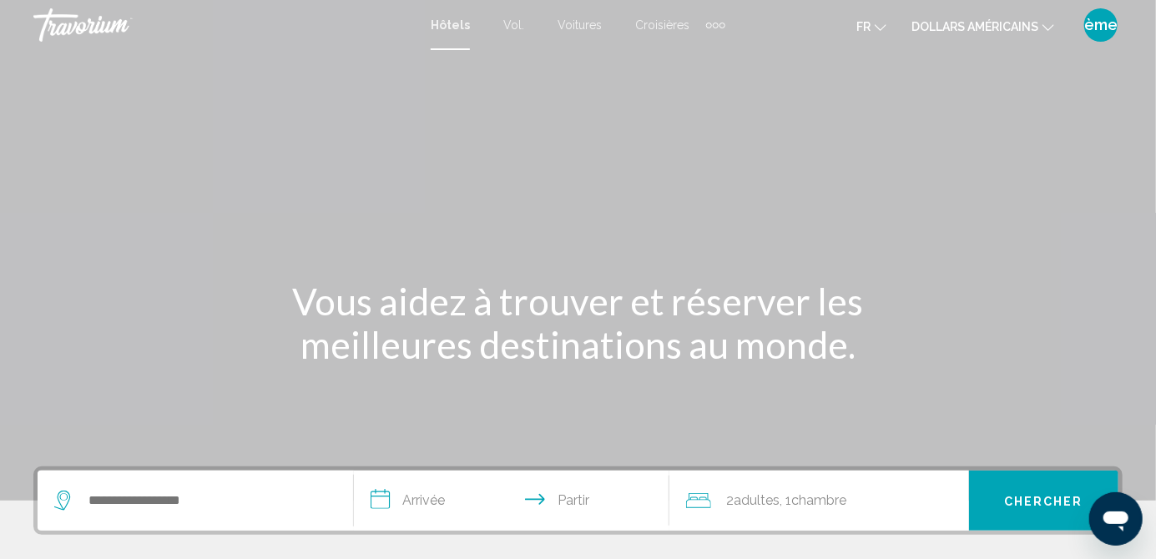
click at [1048, 28] on icon "Changer de devise" at bounding box center [1049, 28] width 12 height 12
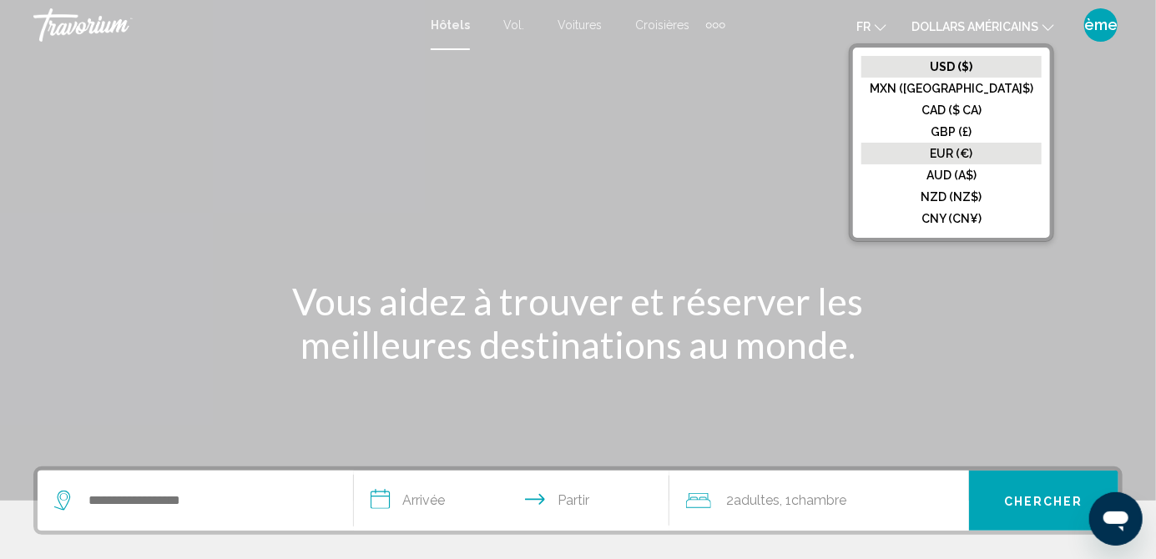
click at [1005, 163] on button "EUR (€)" at bounding box center [951, 154] width 180 height 22
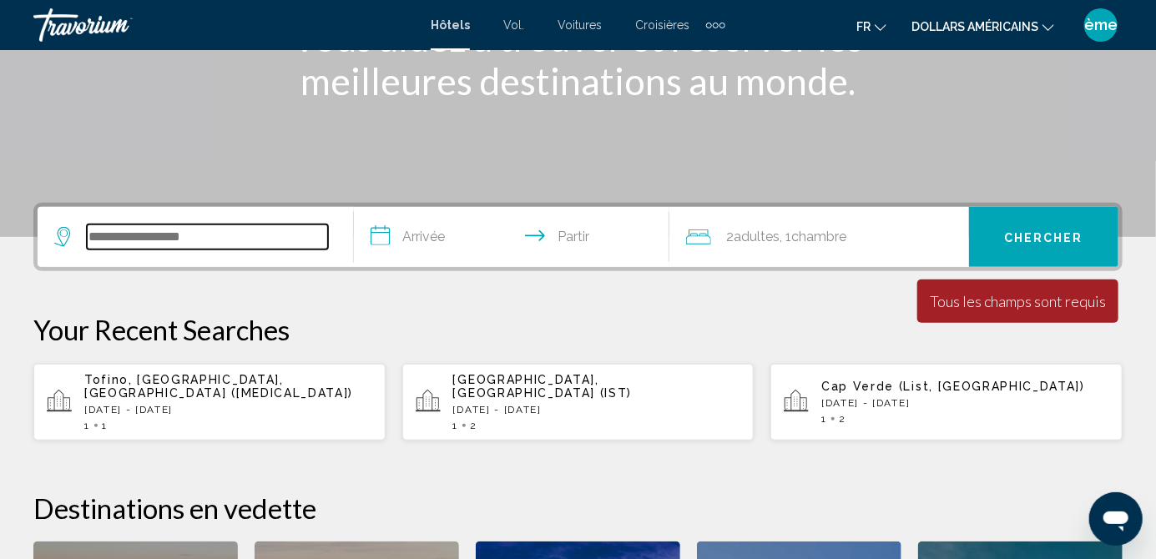
click at [220, 227] on input "Widget de recherche" at bounding box center [207, 237] width 241 height 25
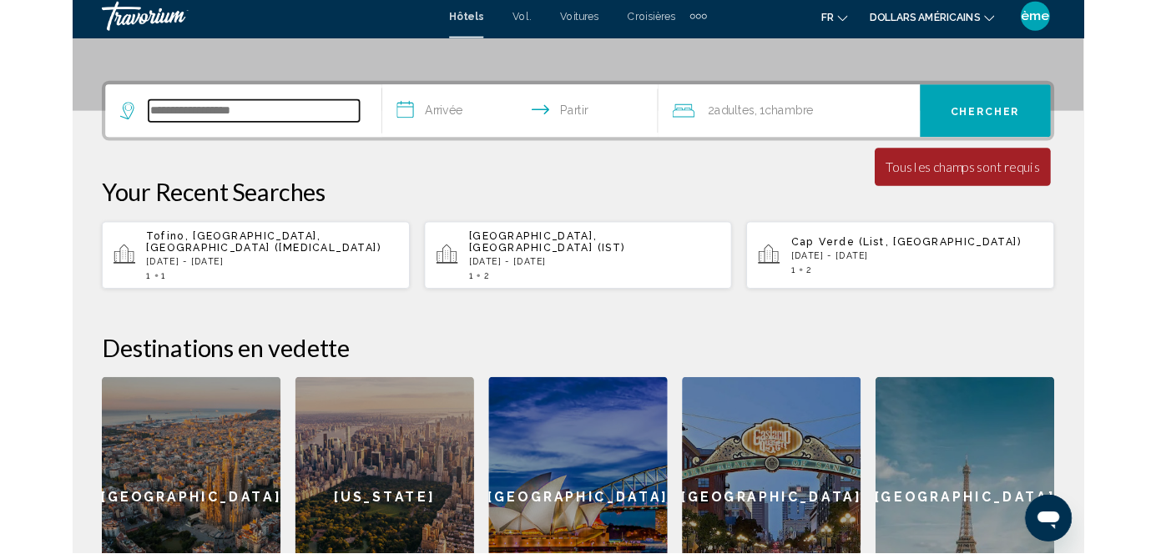
scroll to position [412, 0]
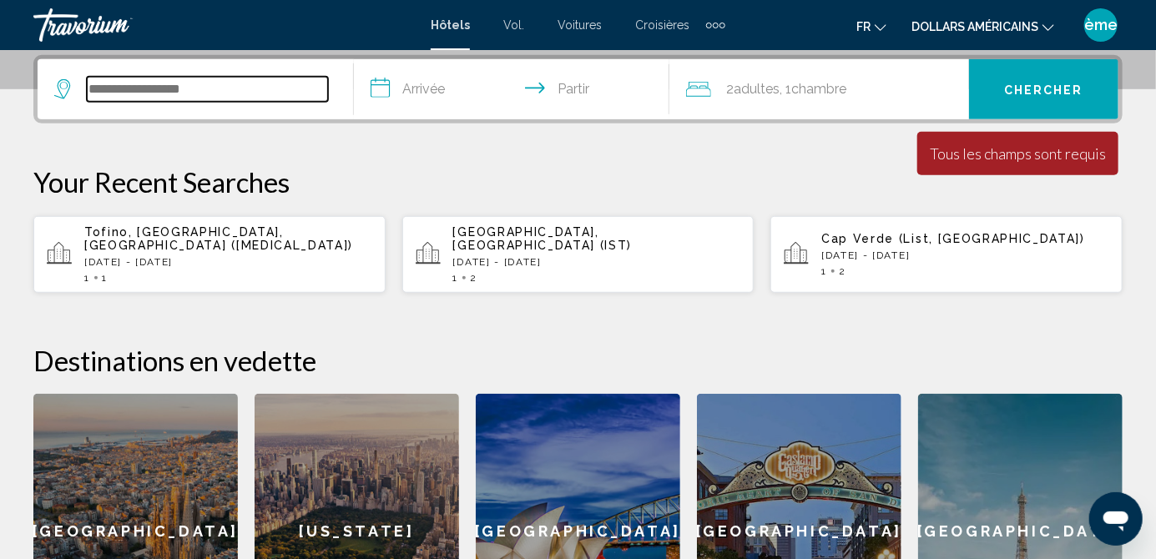
click at [227, 96] on input "Widget de recherche" at bounding box center [207, 89] width 241 height 25
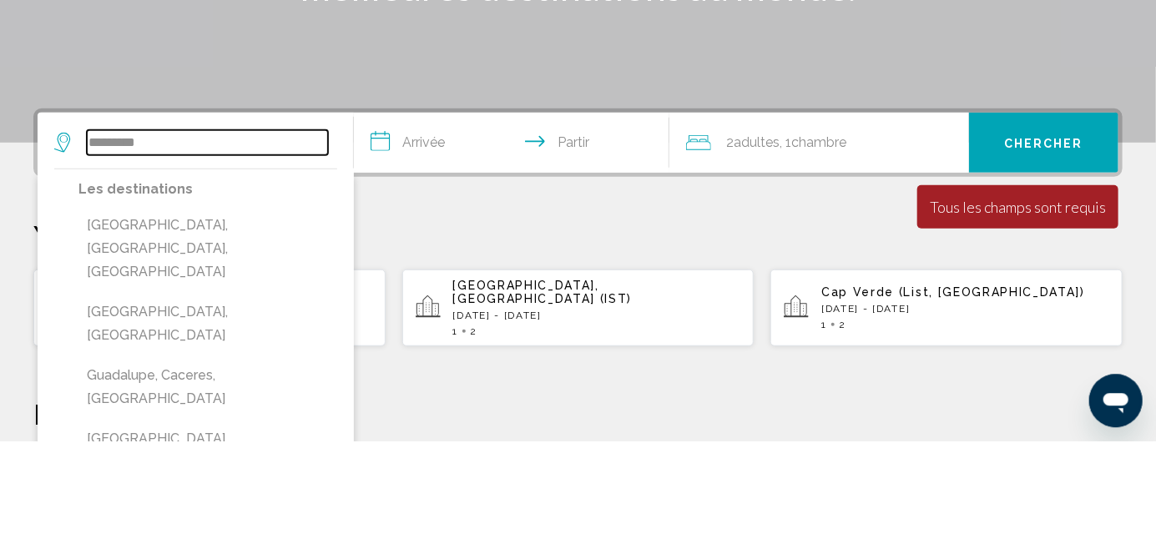
scroll to position [240, 0]
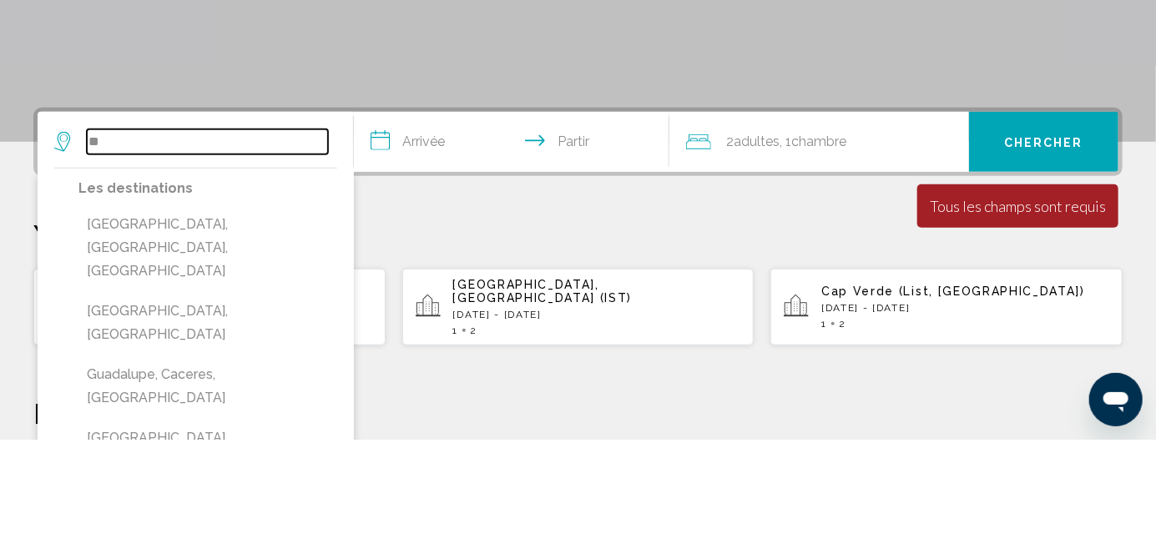
type input "*"
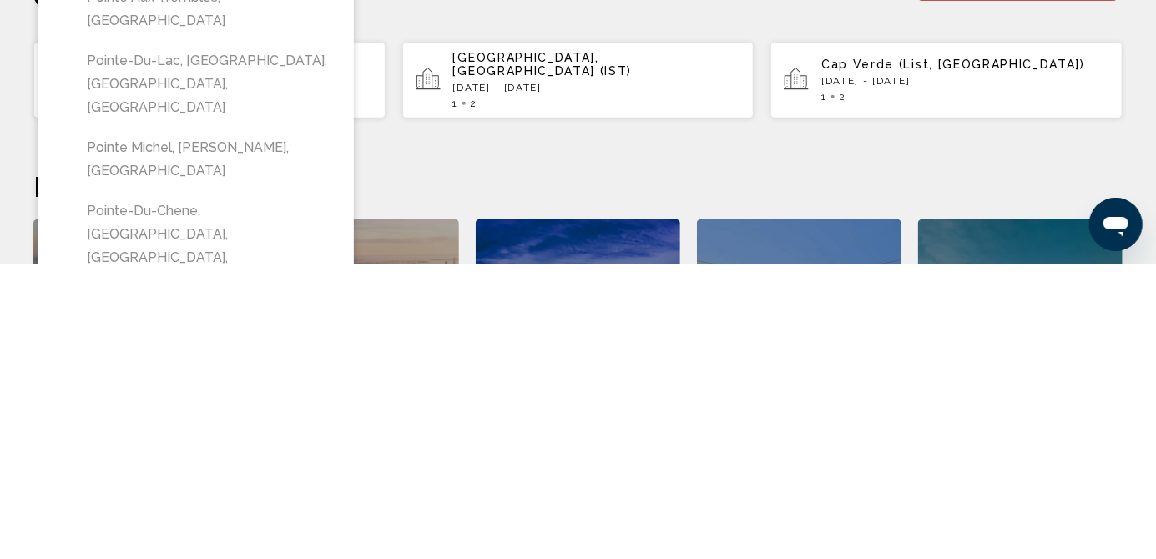
scroll to position [291, 0]
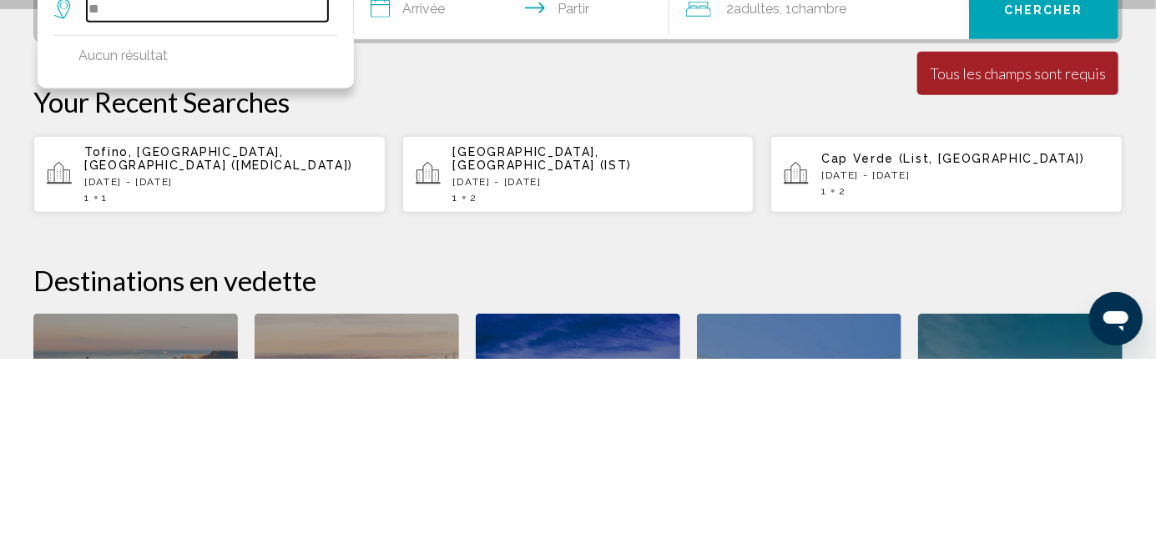
type input "*"
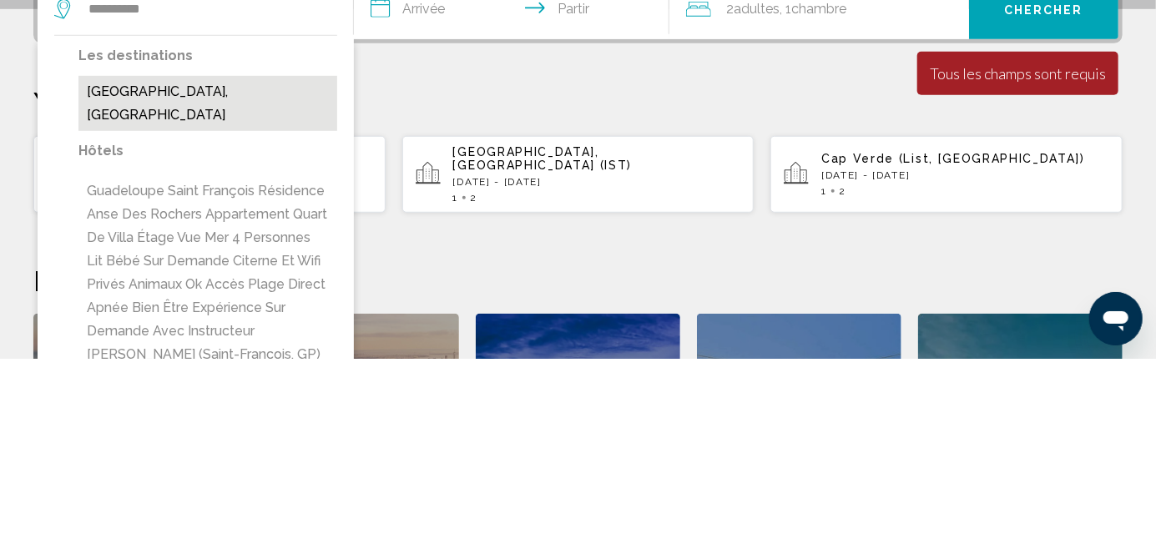
click at [113, 301] on button "Guadeloupe, Guadeloupe" at bounding box center [207, 303] width 259 height 55
type input "**********"
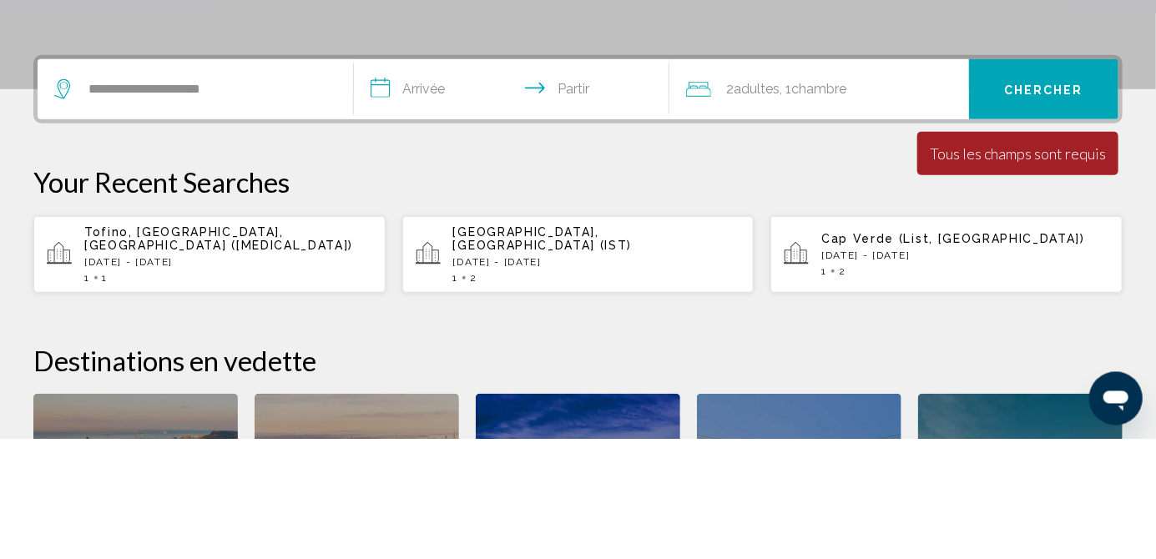
click at [398, 201] on input "**********" at bounding box center [515, 211] width 323 height 65
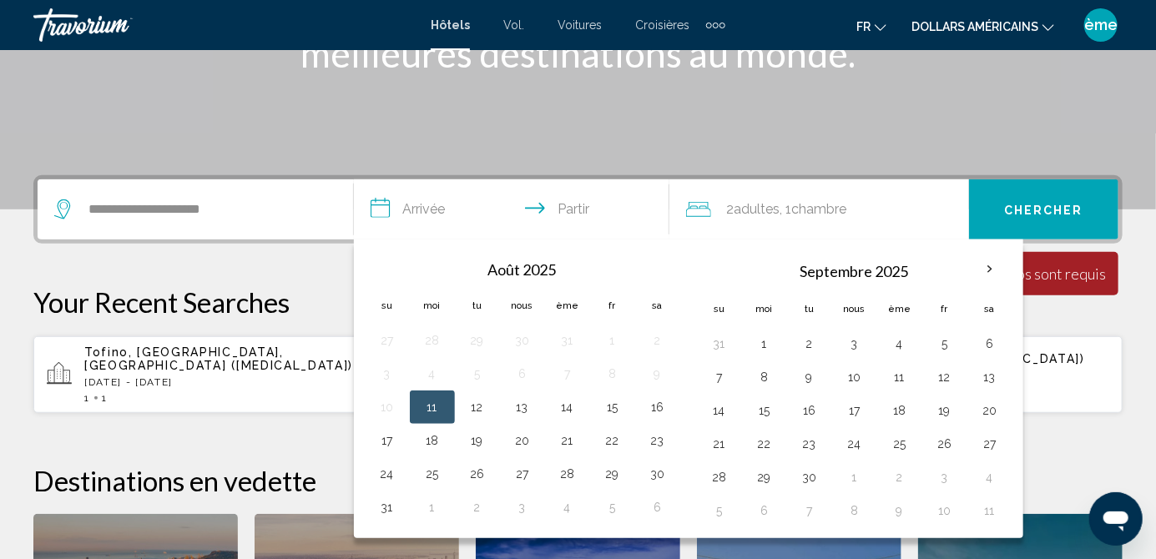
click at [991, 275] on th "Mois prochain" at bounding box center [989, 269] width 45 height 37
click at [997, 272] on th "Mois prochain" at bounding box center [989, 269] width 45 height 37
click at [980, 279] on th "Mois prochain" at bounding box center [989, 269] width 45 height 37
click at [766, 385] on button "8" at bounding box center [764, 377] width 27 height 23
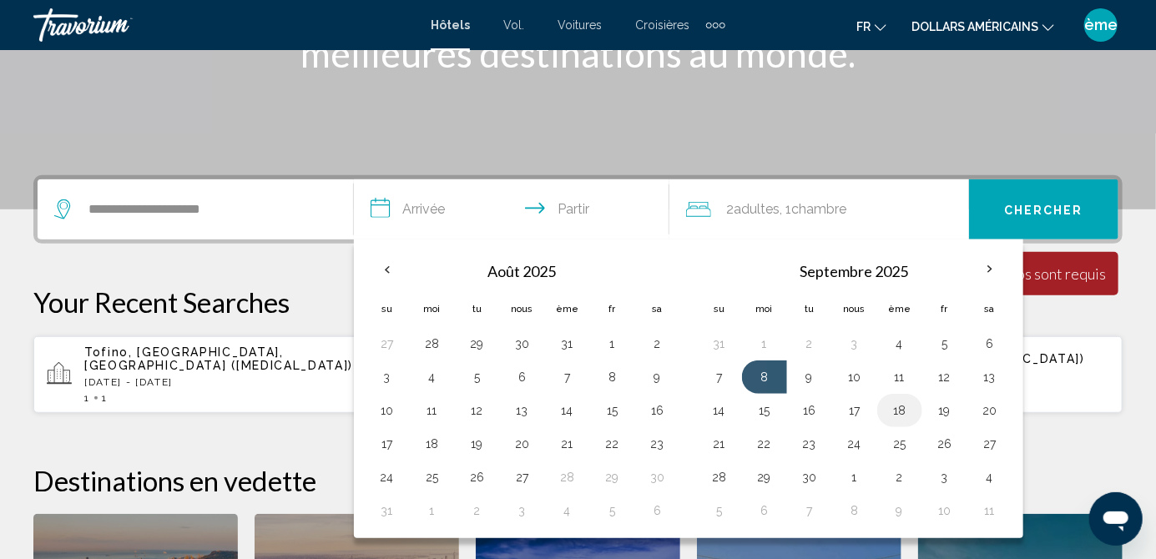
click at [898, 409] on button "18" at bounding box center [900, 410] width 27 height 23
type input "**********"
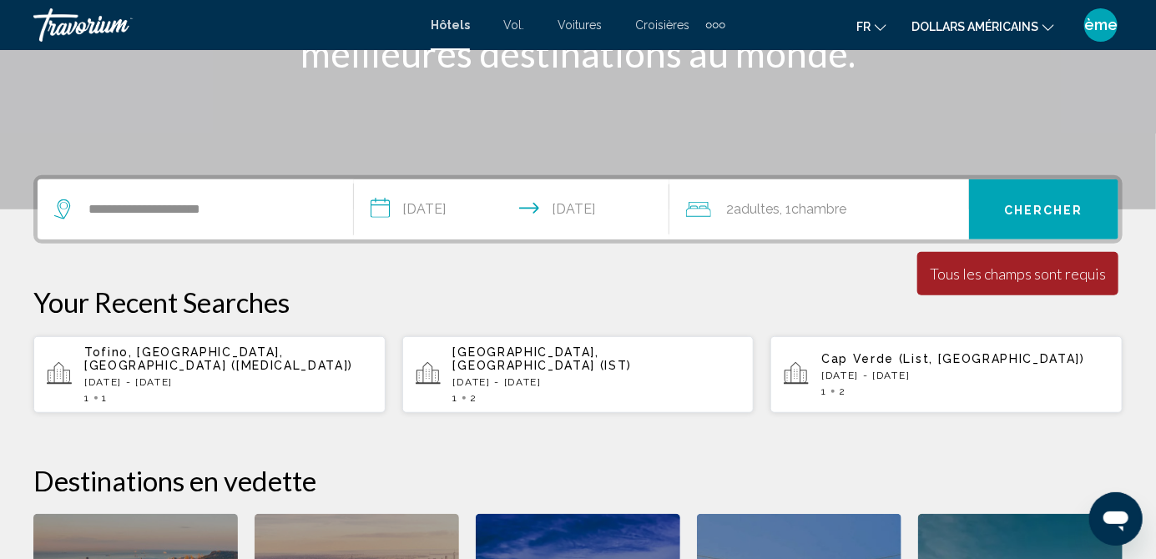
click at [1053, 211] on font "Chercher" at bounding box center [1043, 210] width 79 height 13
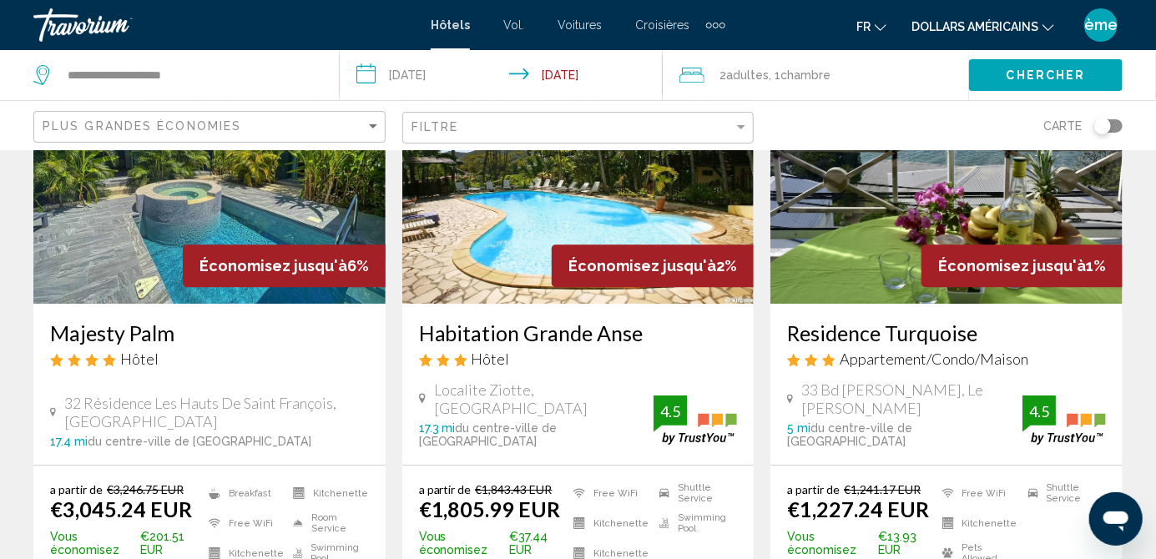
scroll to position [2170, 0]
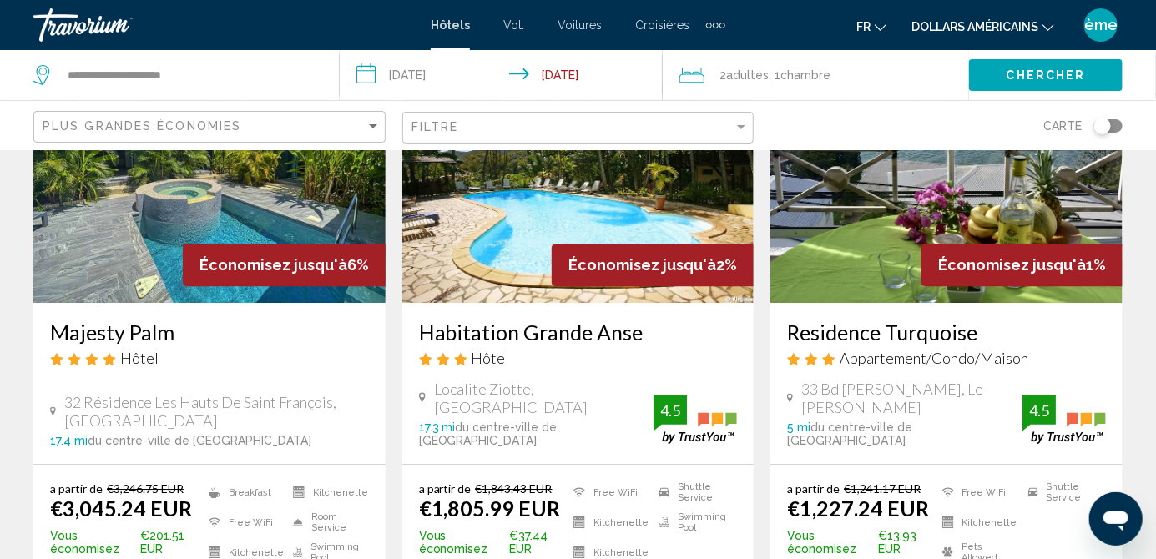
click at [374, 93] on input "**********" at bounding box center [505, 77] width 330 height 55
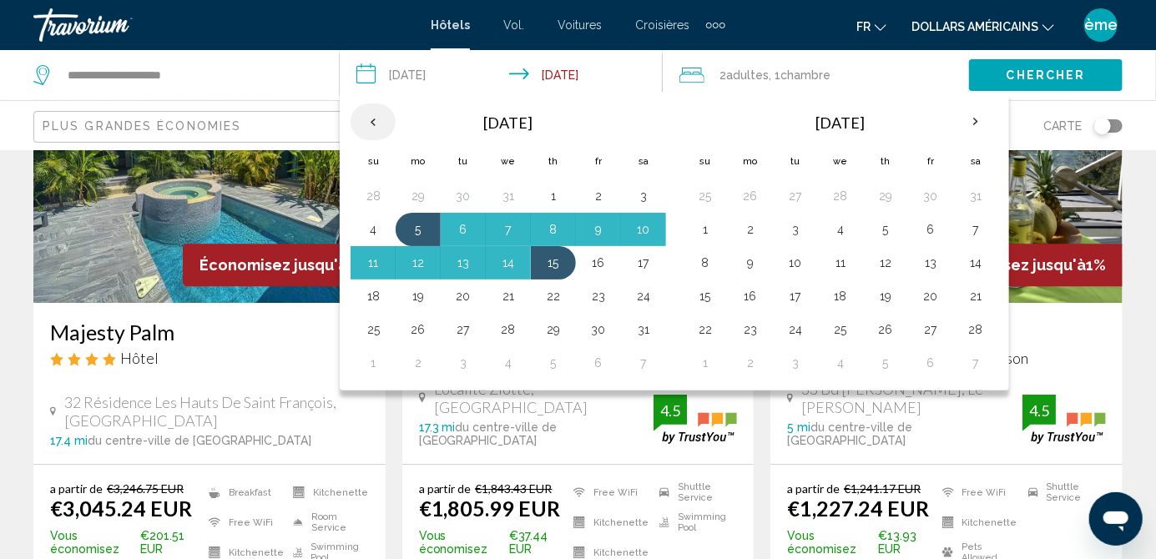
click at [377, 133] on th "Previous month" at bounding box center [373, 122] width 45 height 37
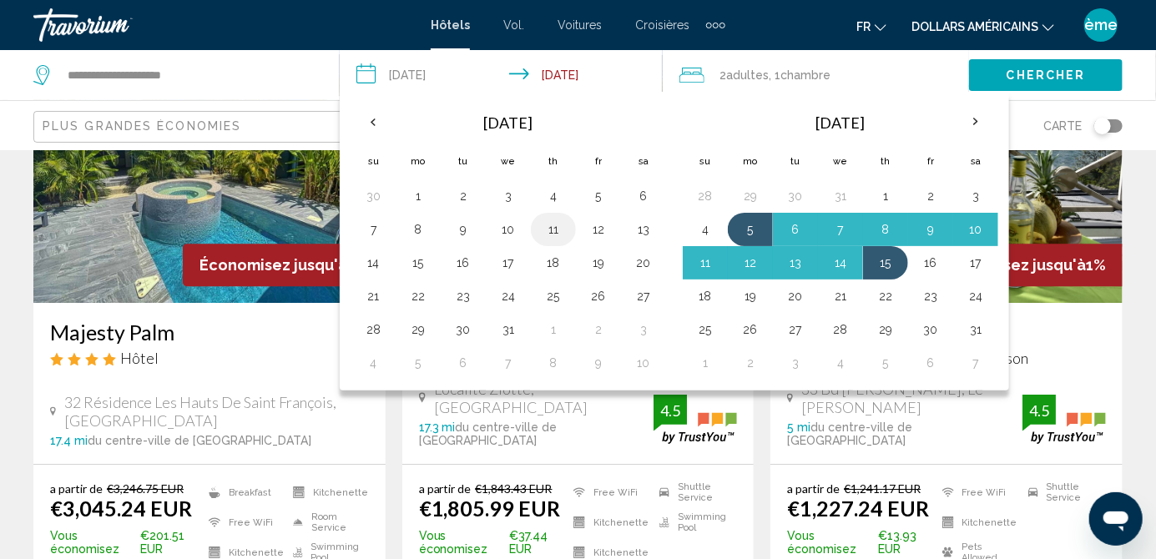
click at [558, 237] on button "11" at bounding box center [553, 229] width 27 height 23
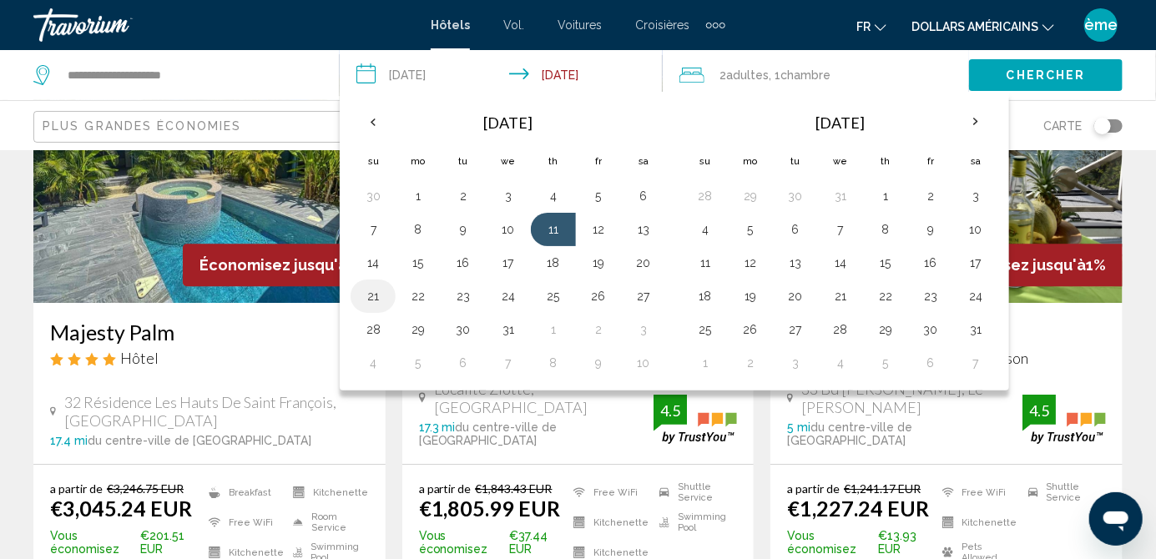
click at [378, 299] on button "21" at bounding box center [373, 296] width 27 height 23
type input "**********"
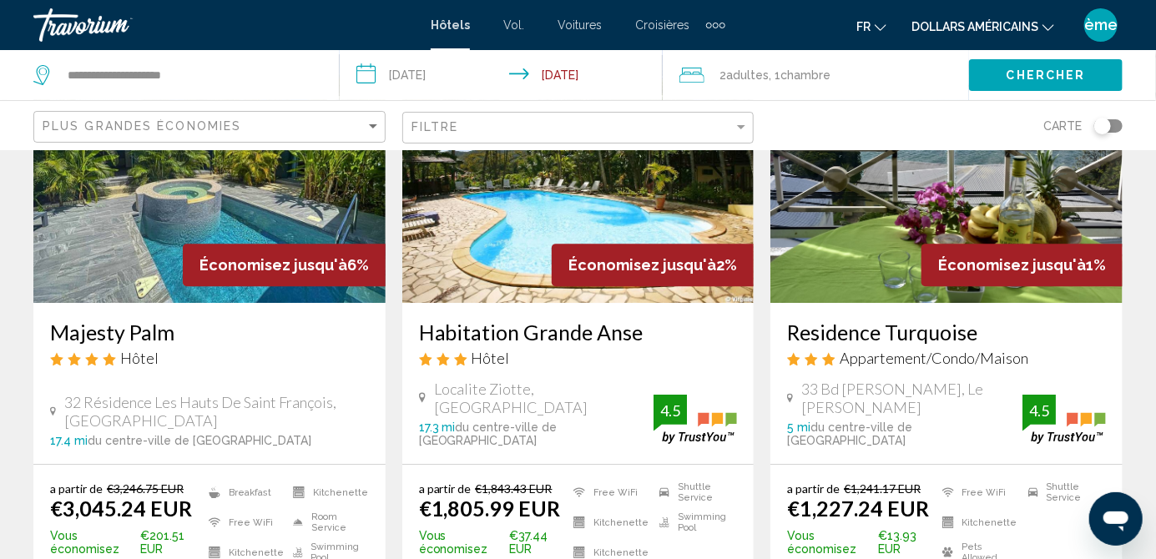
click at [1017, 82] on button "Chercher" at bounding box center [1046, 74] width 154 height 31
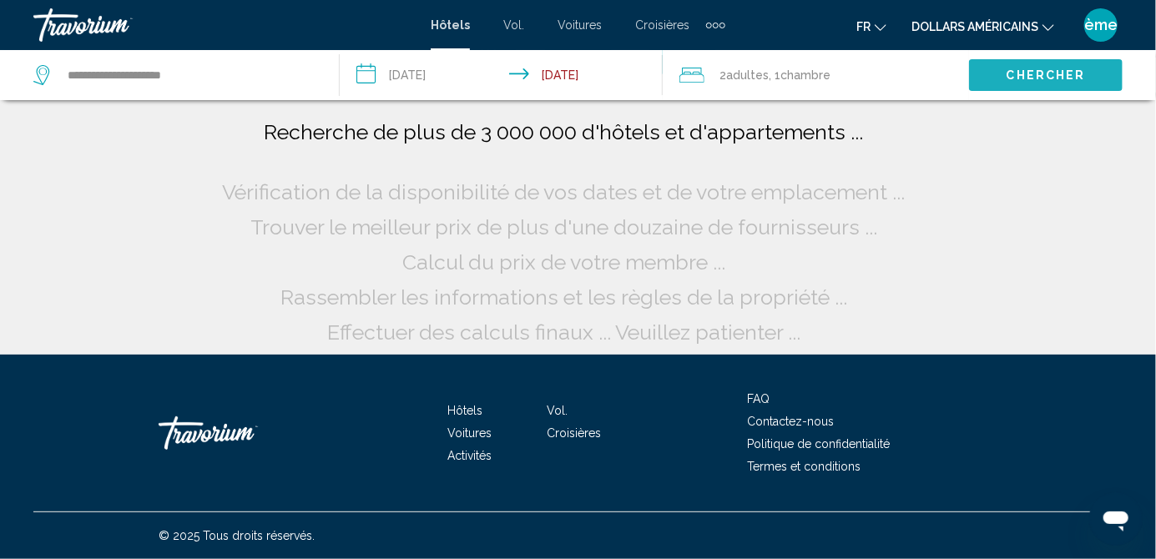
scroll to position [0, 0]
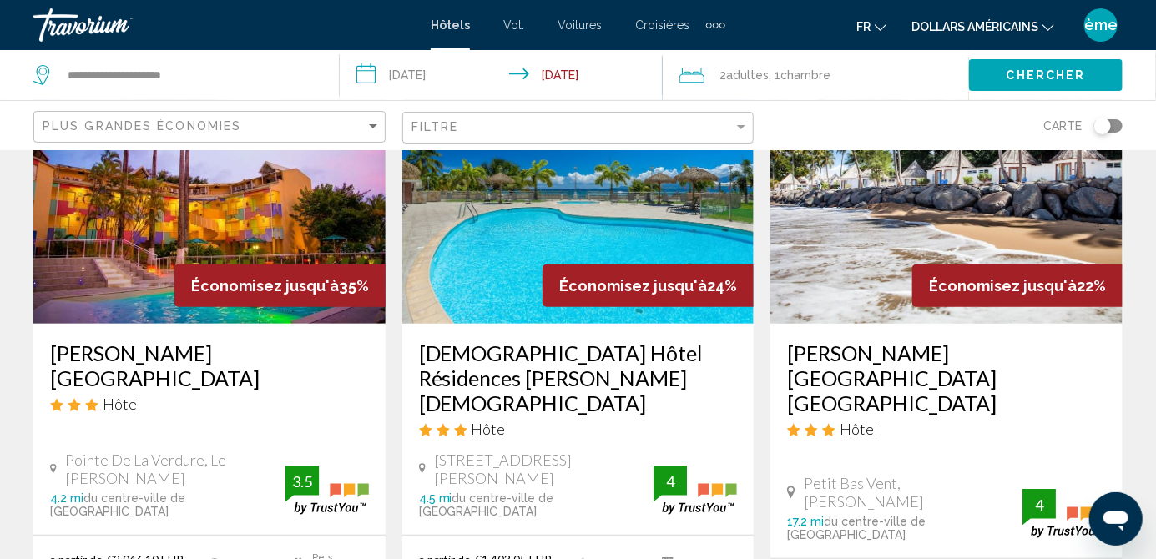
scroll to position [145, 0]
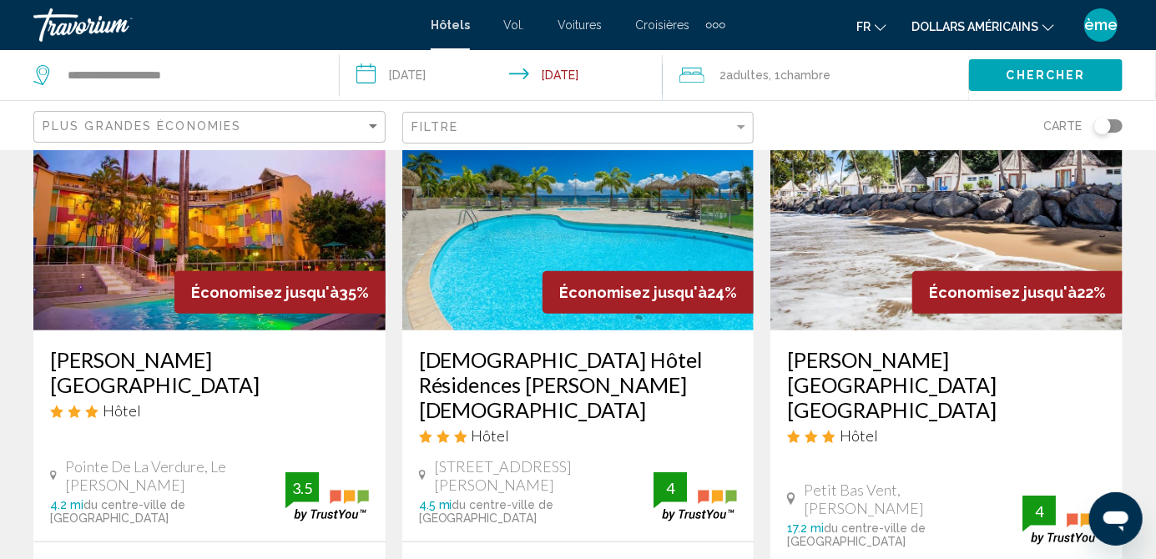
click at [605, 357] on h3 "Zenitude Hôtel Résidences le Salako" at bounding box center [578, 384] width 319 height 75
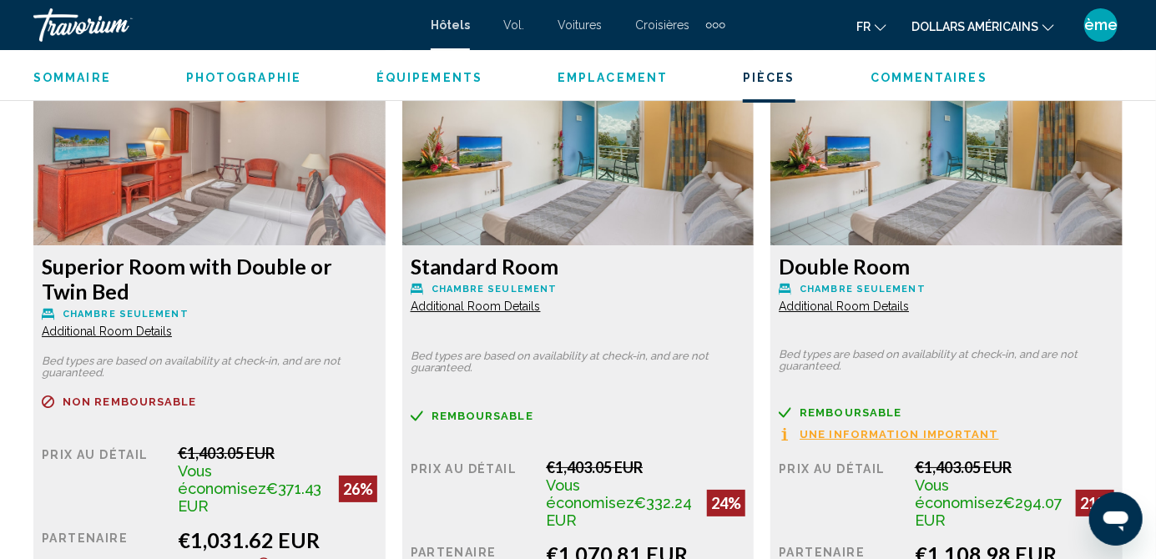
scroll to position [2613, 0]
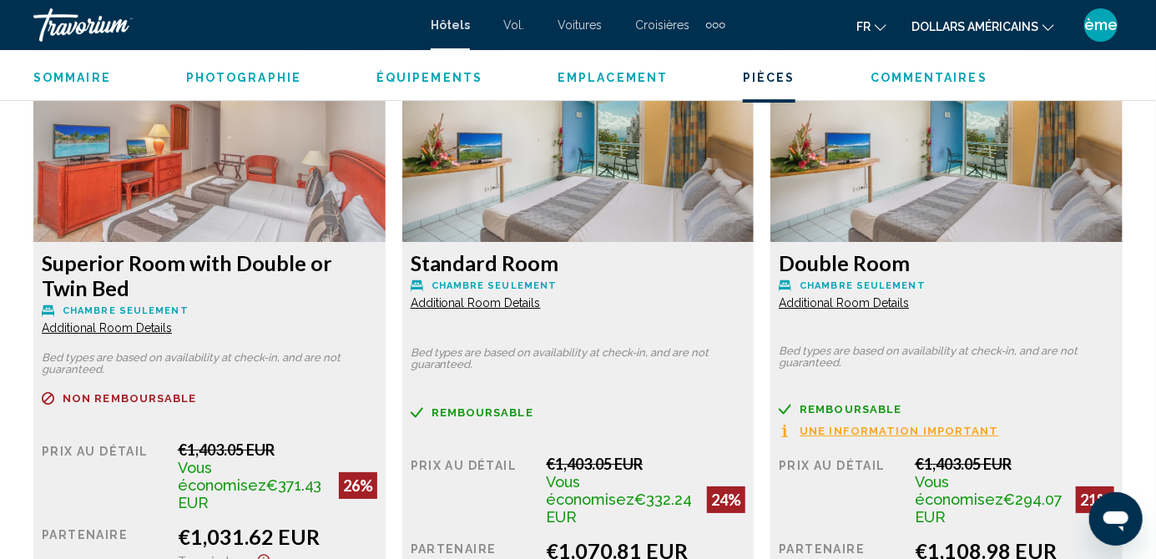
click at [172, 321] on span "Additional Room Details" at bounding box center [107, 327] width 130 height 13
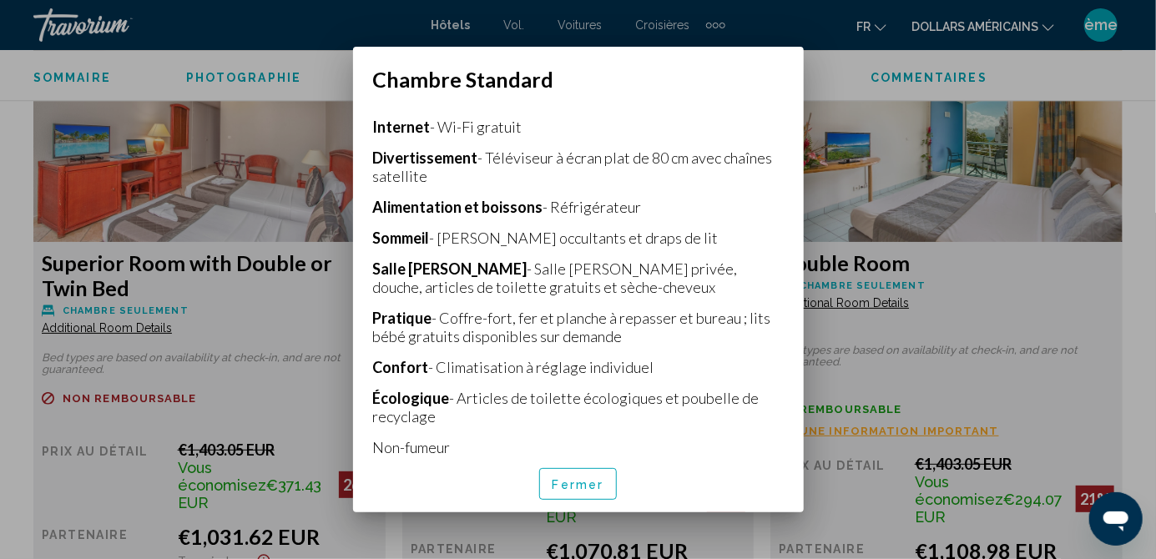
scroll to position [385, 0]
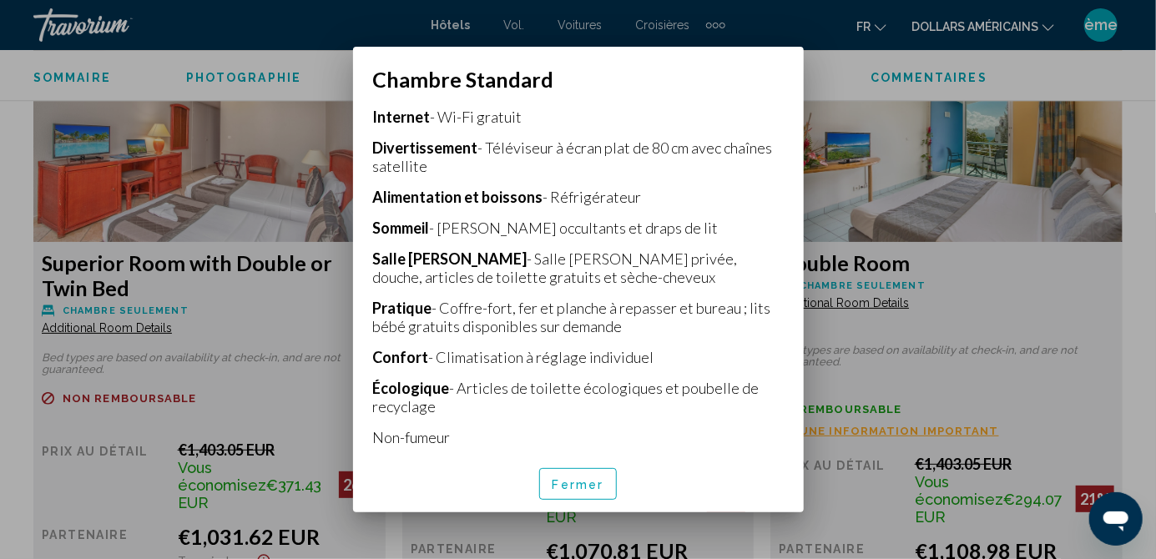
click at [585, 500] on button "Fermer" at bounding box center [578, 484] width 78 height 32
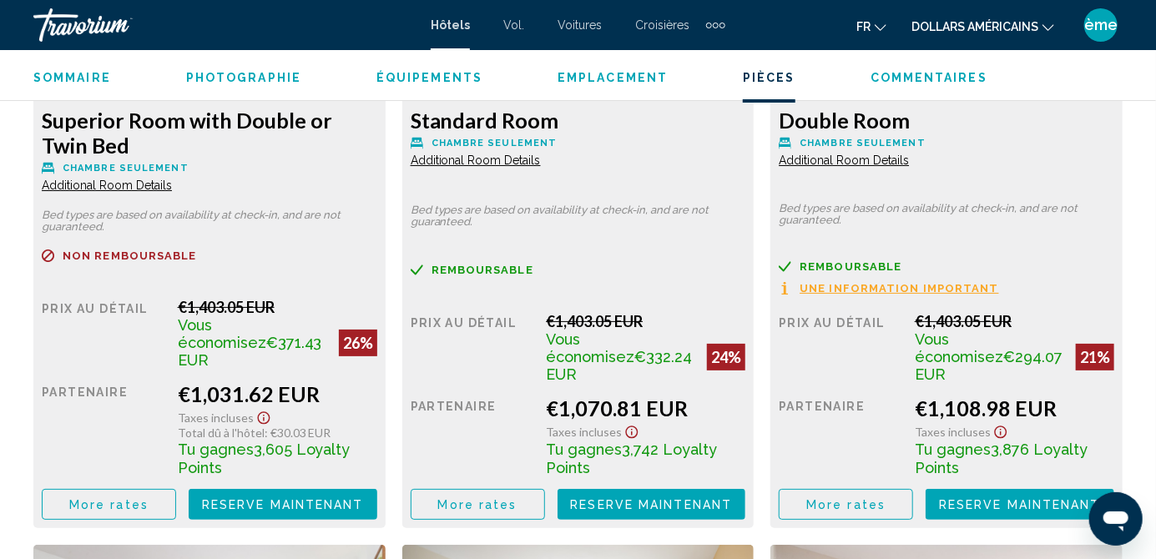
scroll to position [2758, 0]
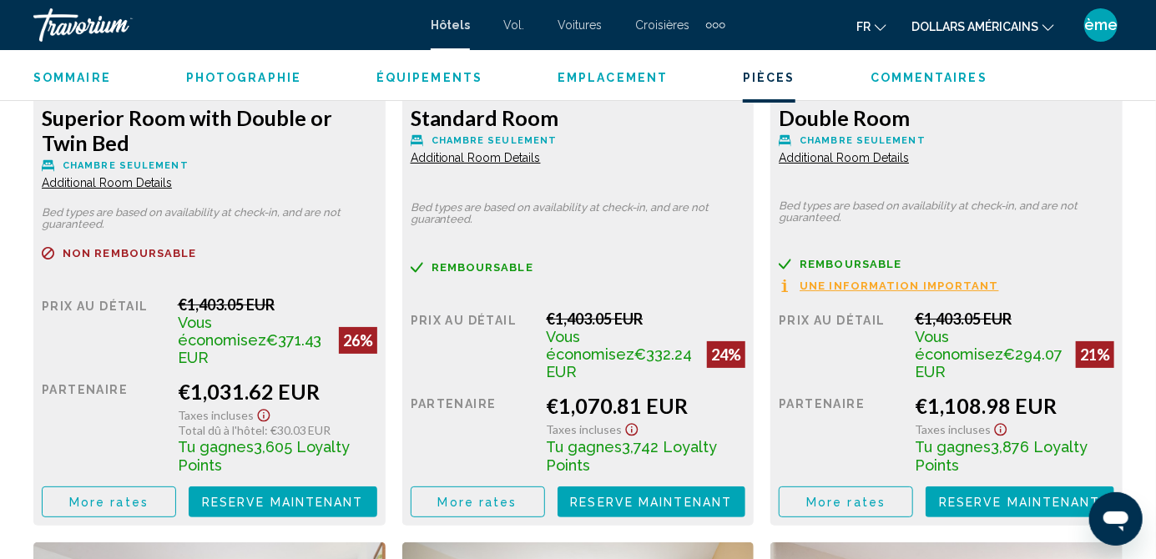
click at [176, 487] on button "More rates" at bounding box center [109, 502] width 134 height 31
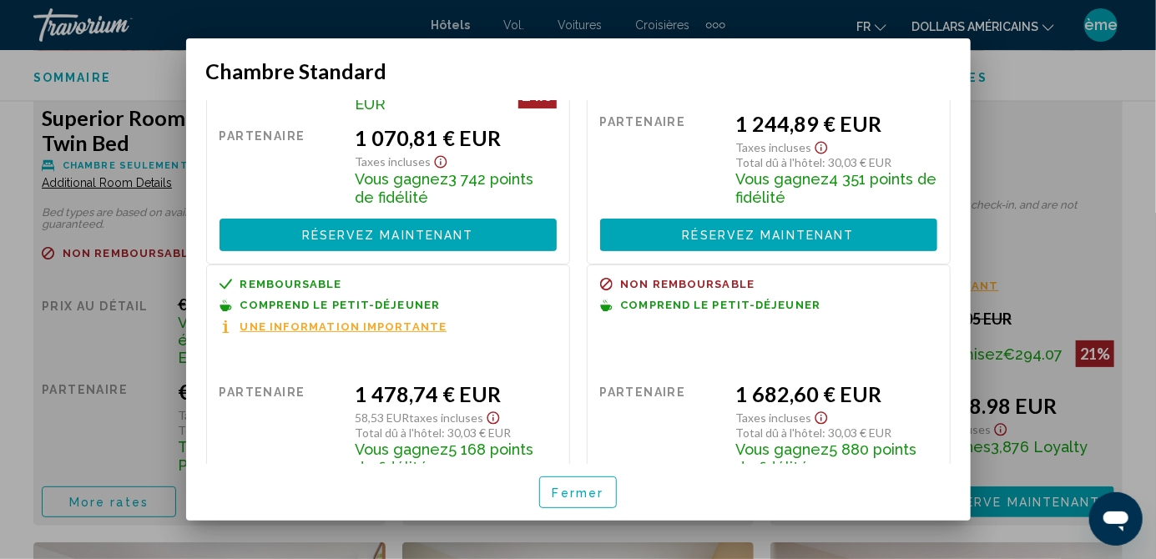
scroll to position [0, 0]
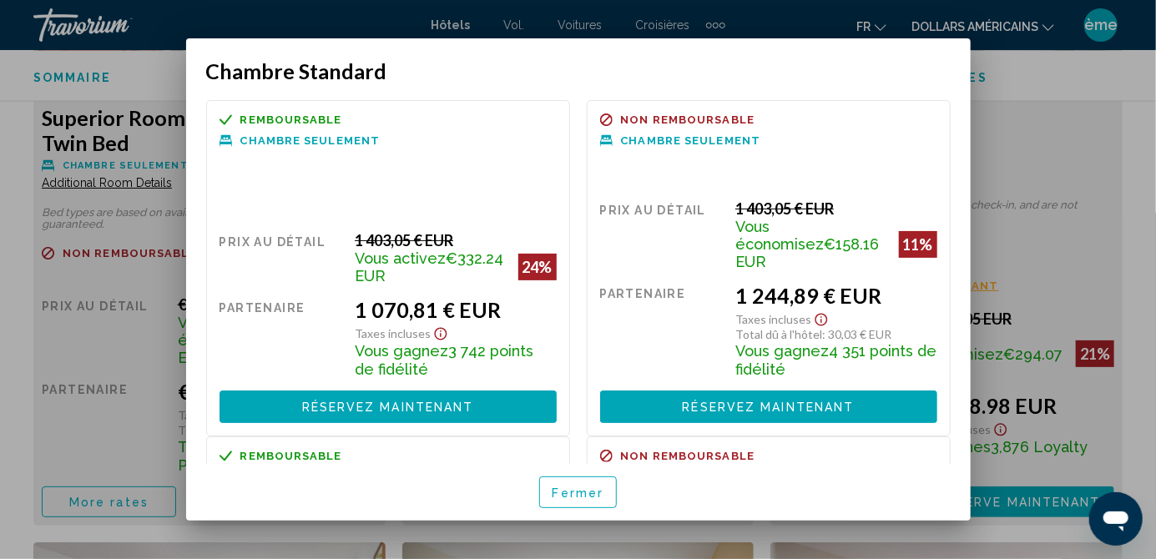
click at [593, 500] on font "Fermer" at bounding box center [579, 493] width 52 height 13
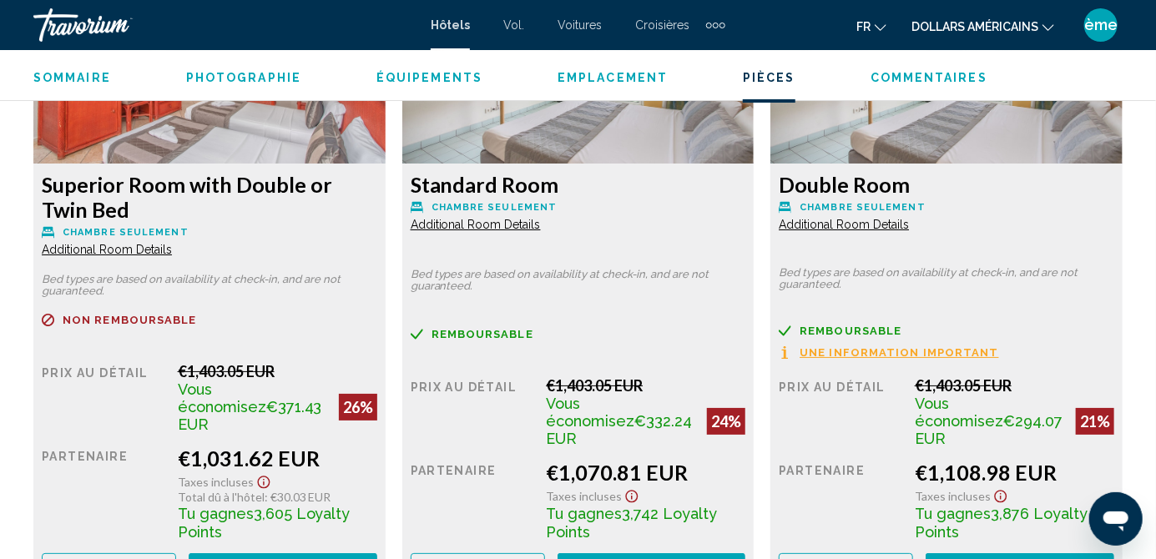
scroll to position [2738, 0]
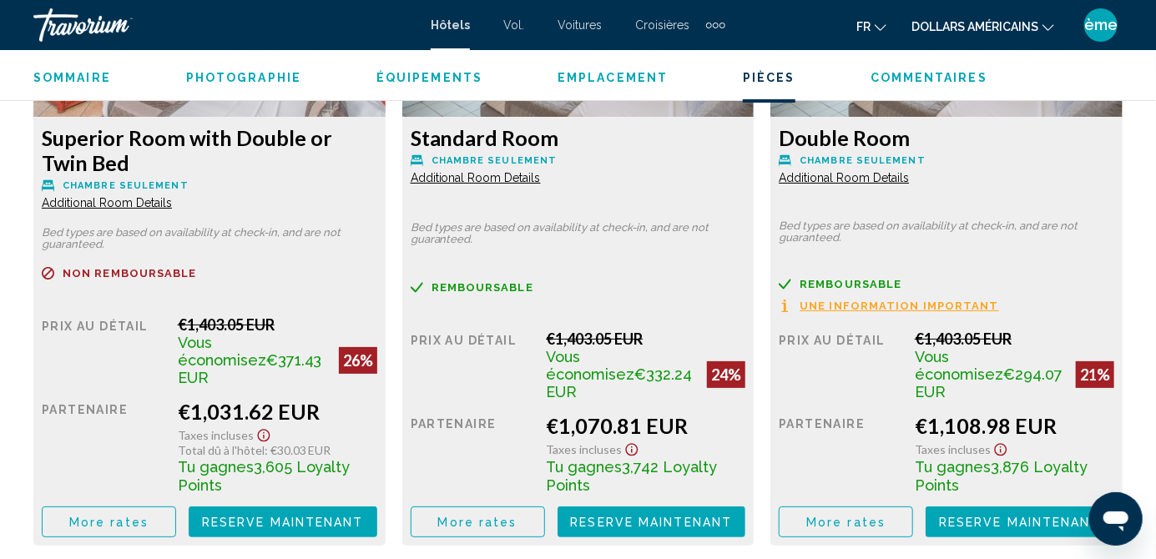
click at [146, 511] on button "More rates" at bounding box center [109, 522] width 134 height 31
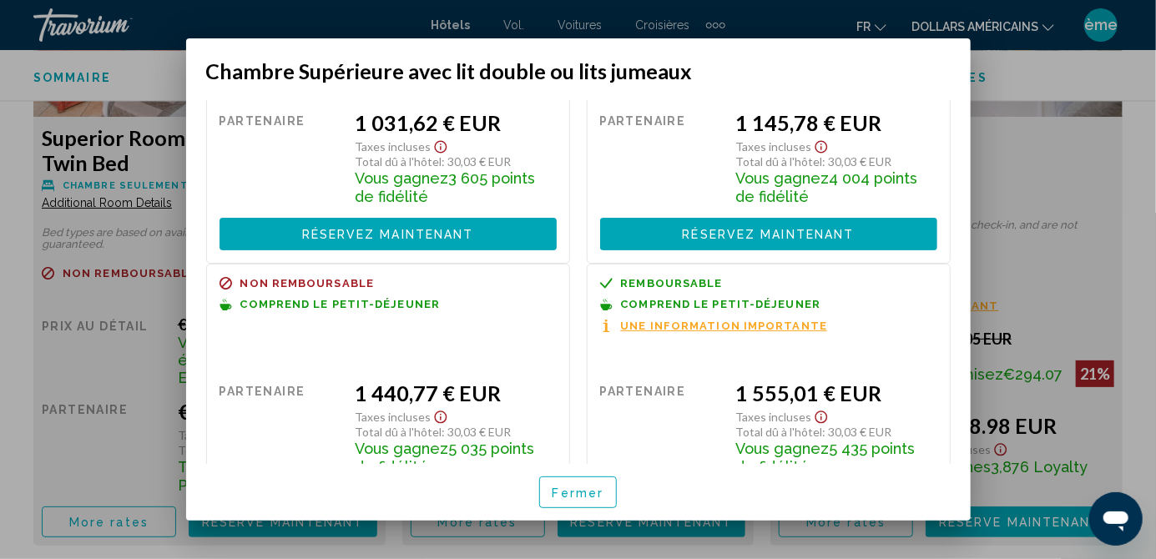
scroll to position [175, 0]
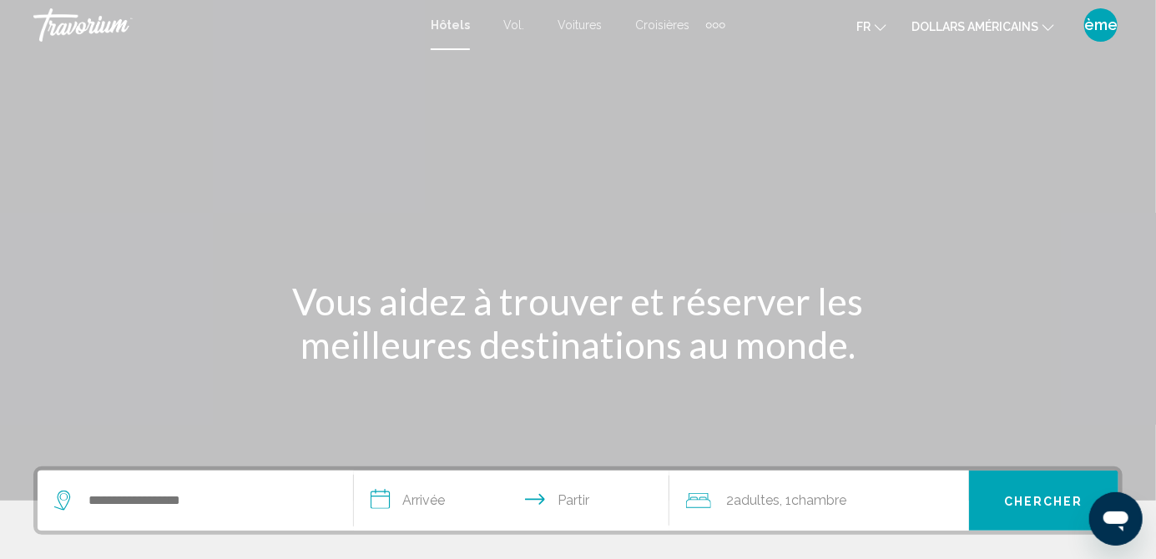
click at [1048, 22] on icon "Changer de devise" at bounding box center [1049, 28] width 12 height 12
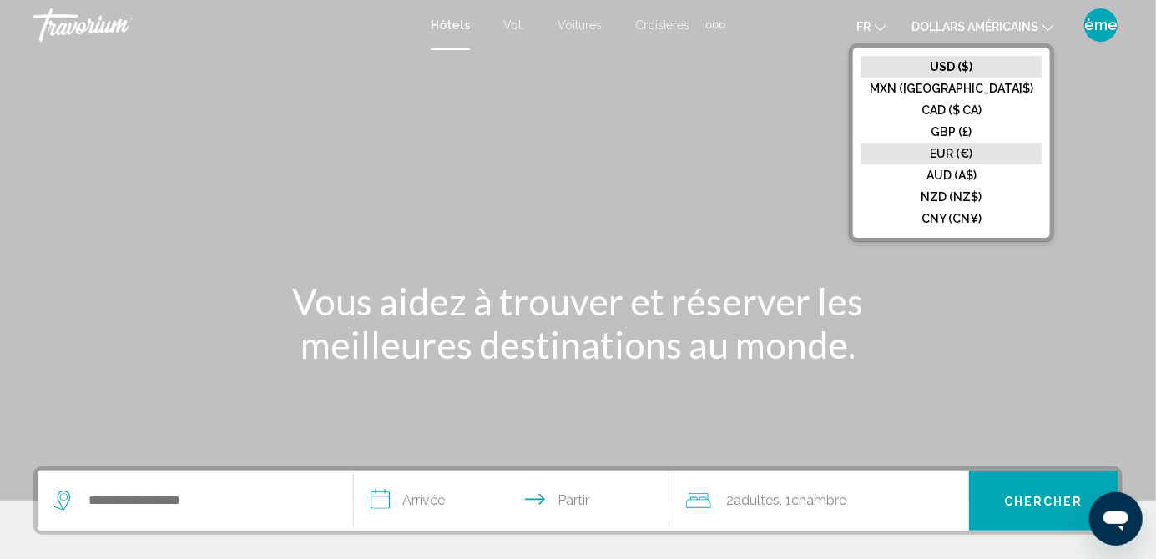
click at [973, 152] on font "EUR (€)" at bounding box center [952, 153] width 43 height 13
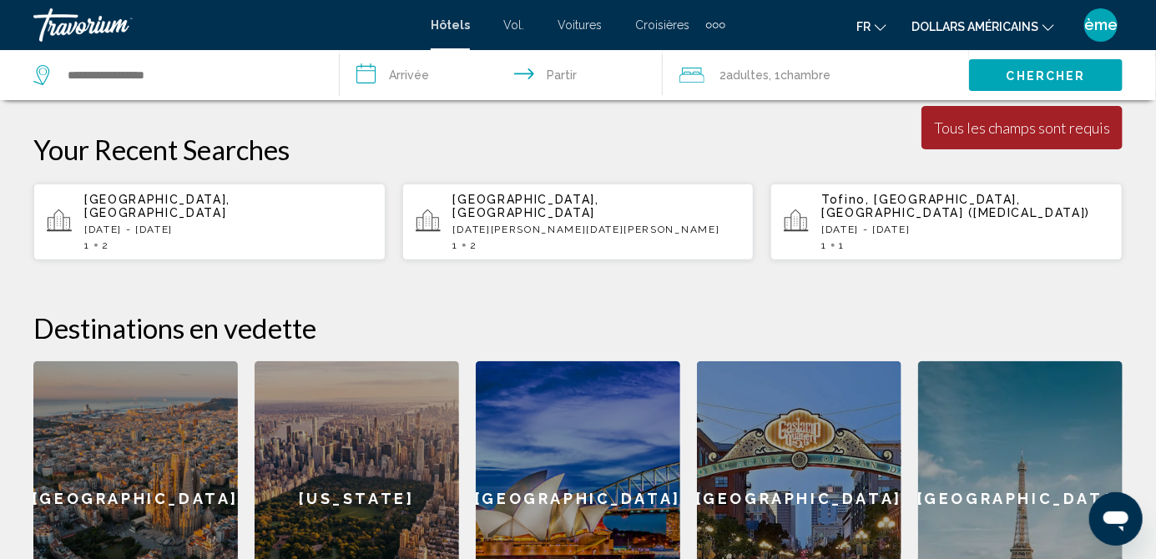
scroll to position [485, 0]
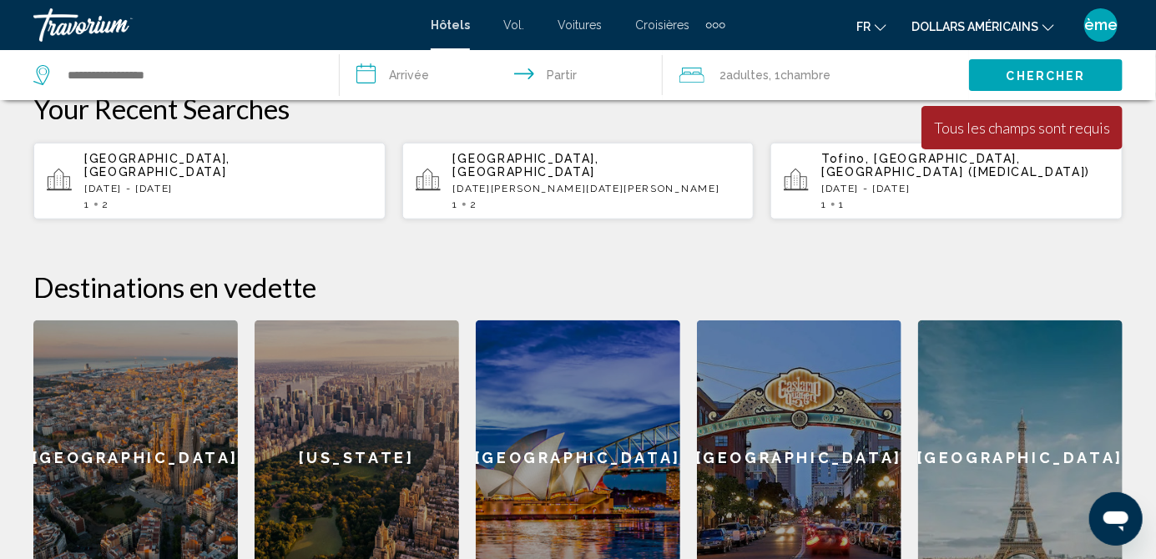
click at [293, 183] on p "Thu, 11 Dec - Sun, 21 Dec" at bounding box center [228, 189] width 288 height 12
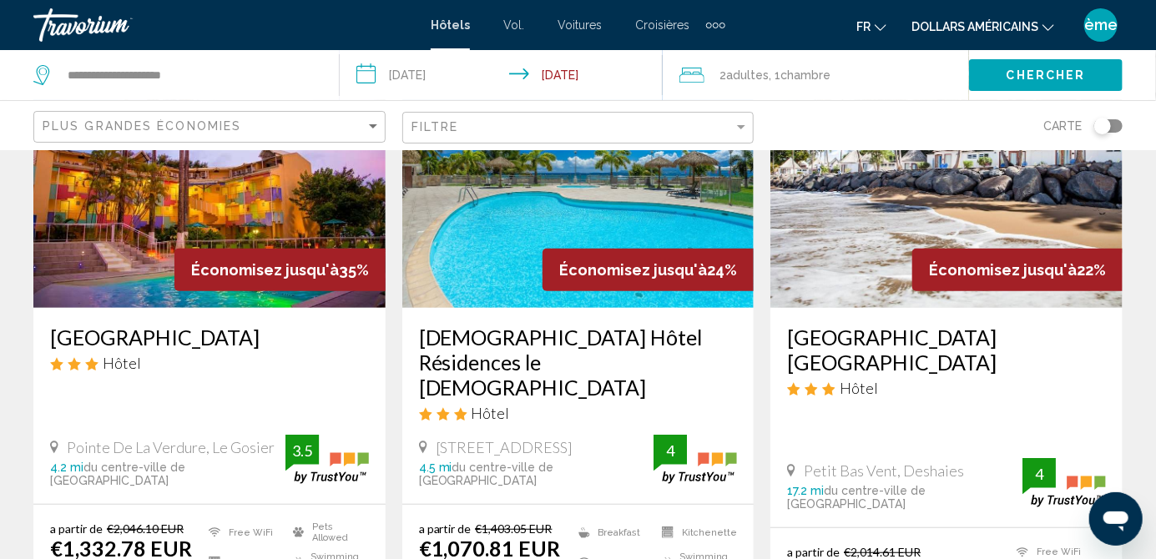
scroll to position [162, 0]
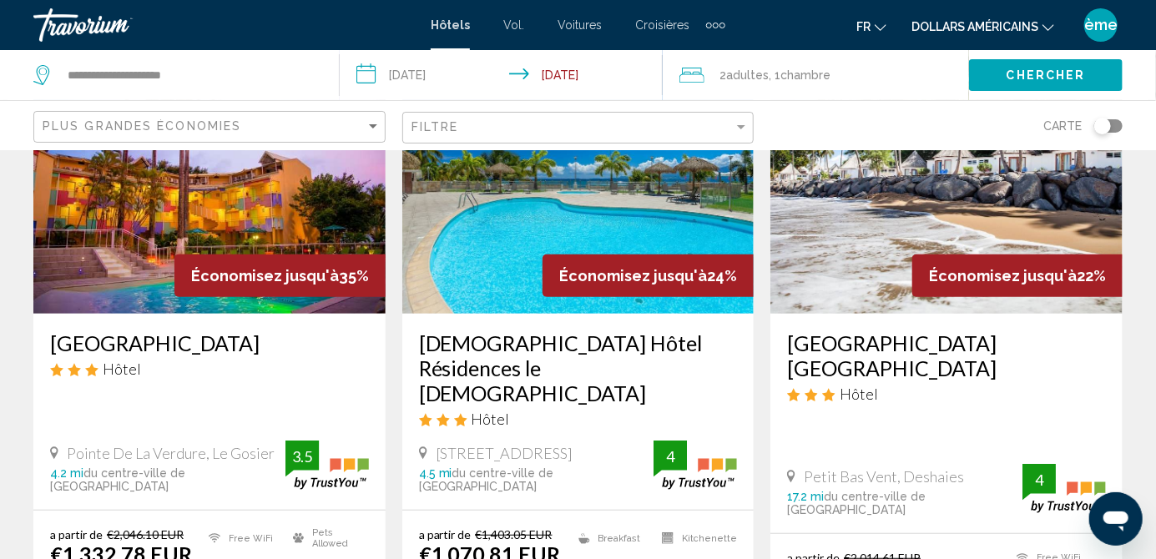
click at [642, 331] on h3 "Zenitude Hôtel Résidences le Salako" at bounding box center [578, 368] width 319 height 75
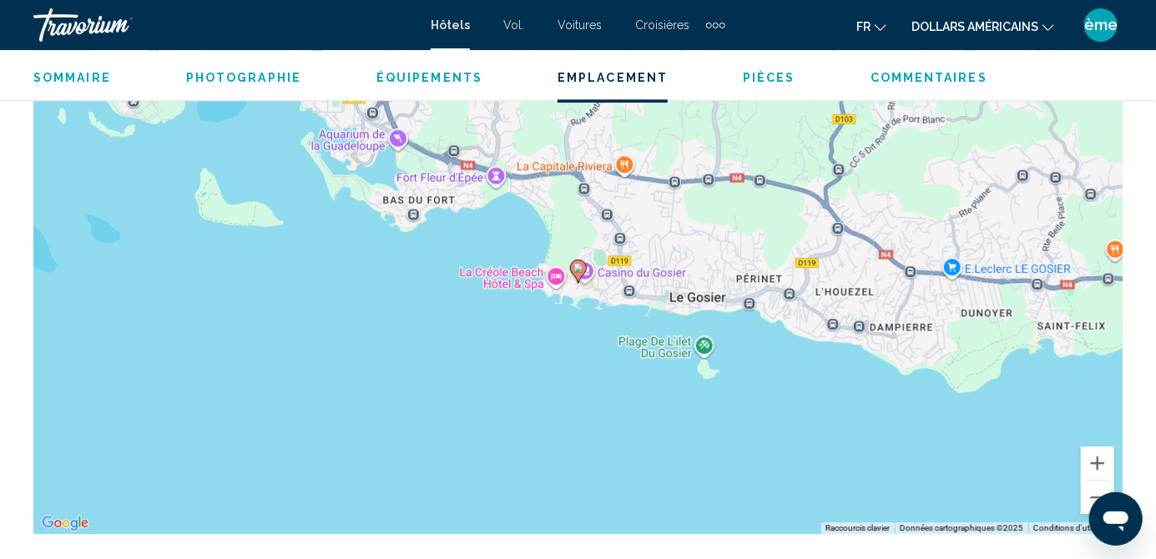
scroll to position [1928, 0]
click at [1092, 500] on button "Zoom arrière" at bounding box center [1097, 497] width 33 height 33
click at [1097, 498] on button "Zoom arrière" at bounding box center [1097, 497] width 33 height 33
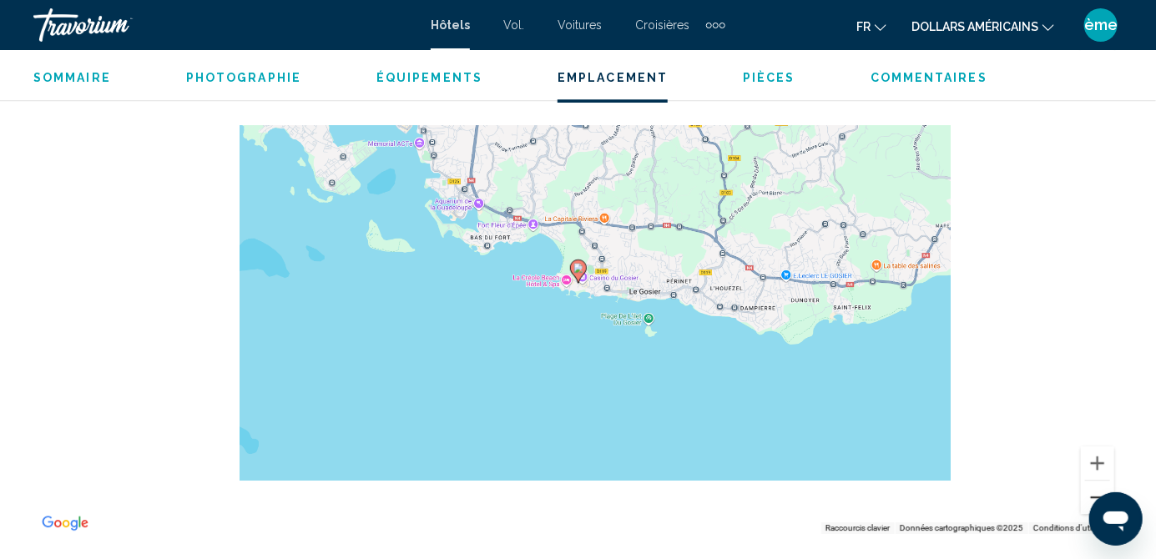
click at [1097, 498] on button "Zoom arrière" at bounding box center [1097, 497] width 33 height 33
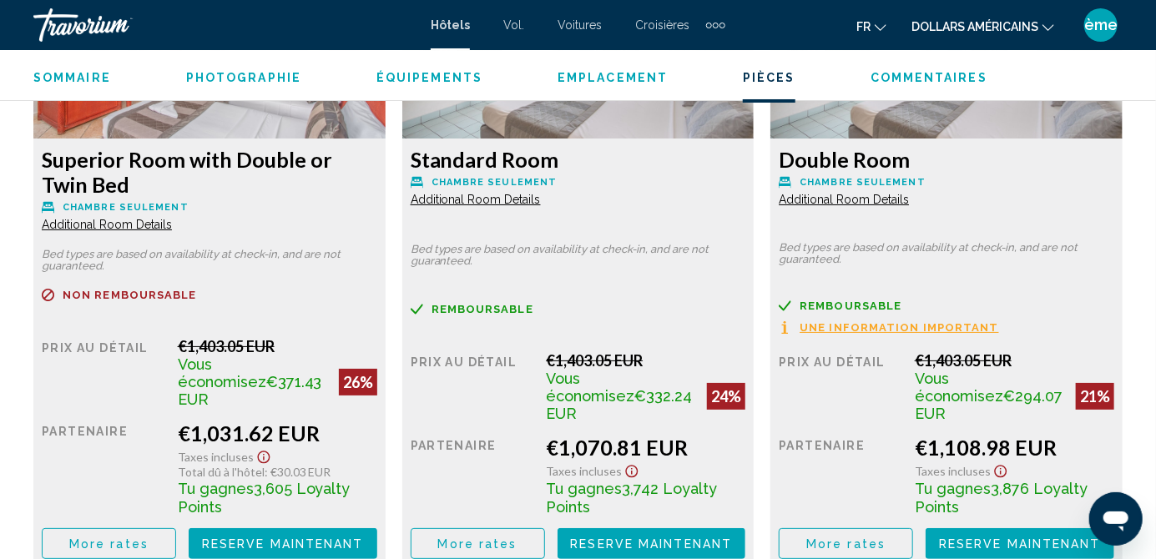
scroll to position [2736, 0]
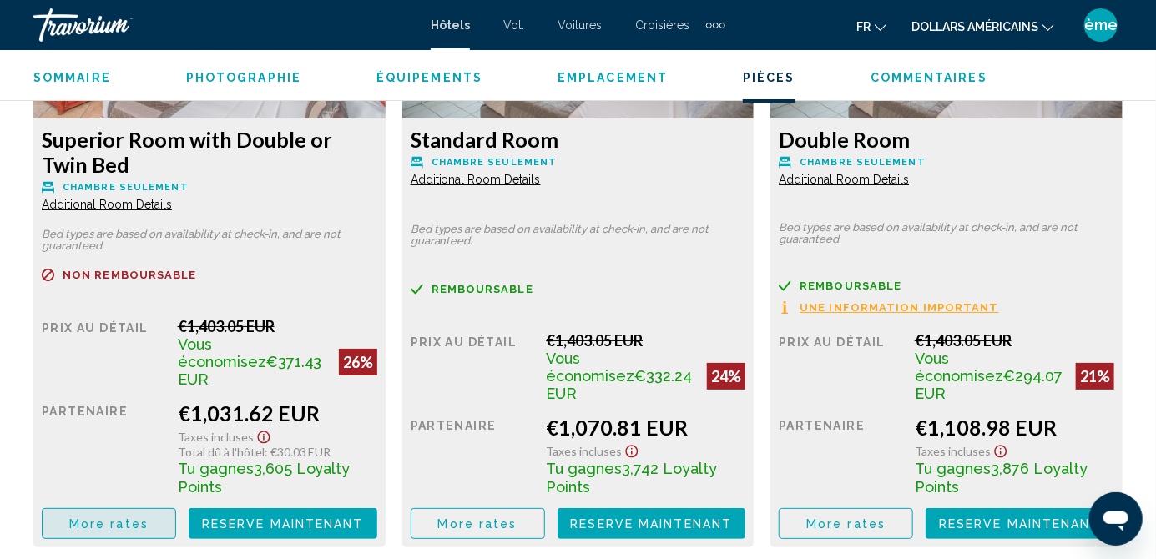
click at [147, 517] on button "More rates" at bounding box center [109, 523] width 134 height 31
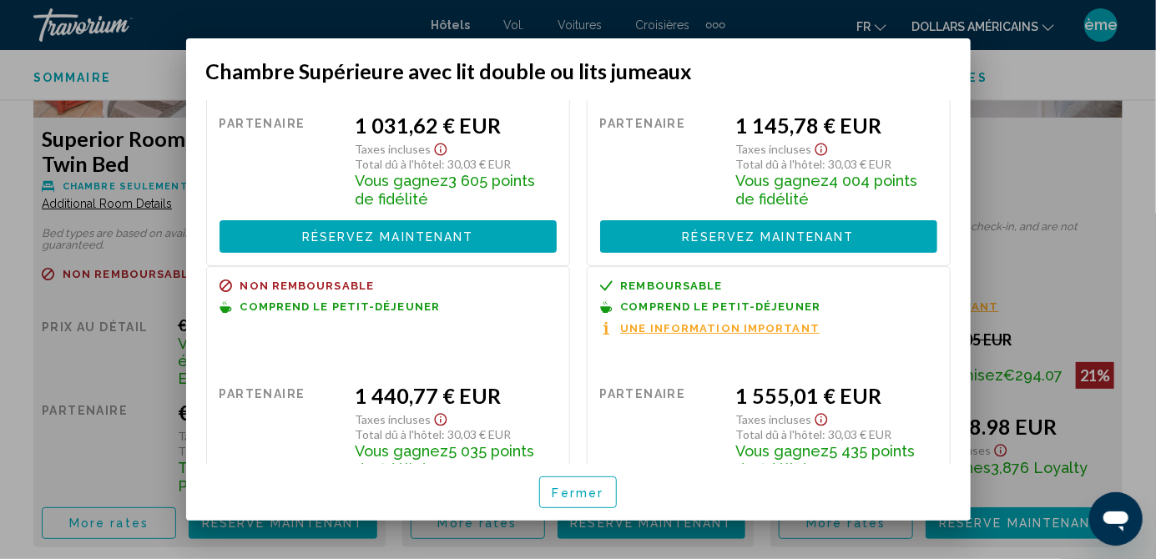
scroll to position [173, 0]
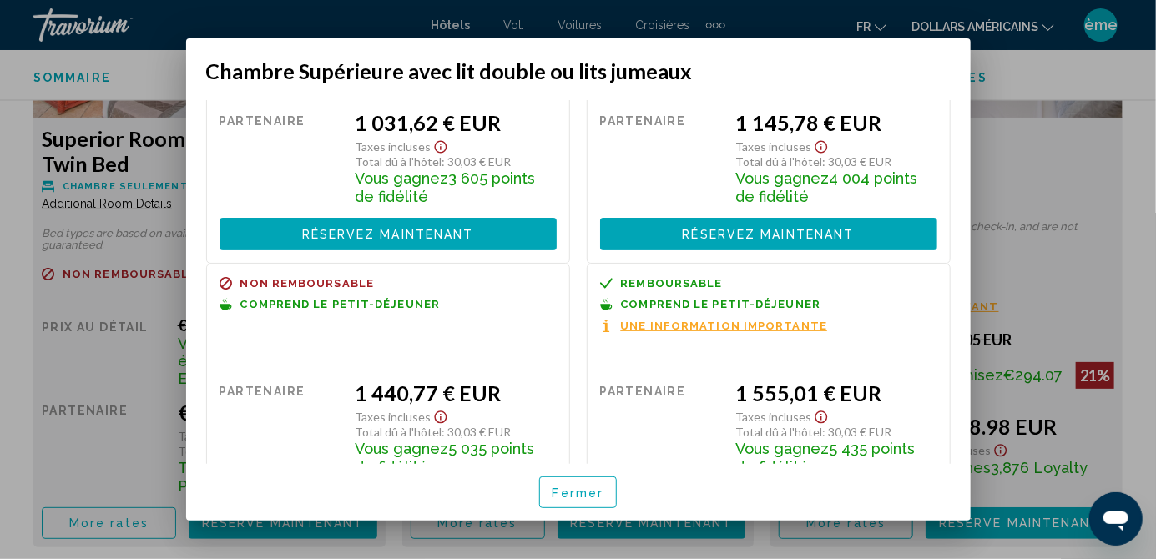
click at [1056, 106] on div at bounding box center [578, 279] width 1156 height 559
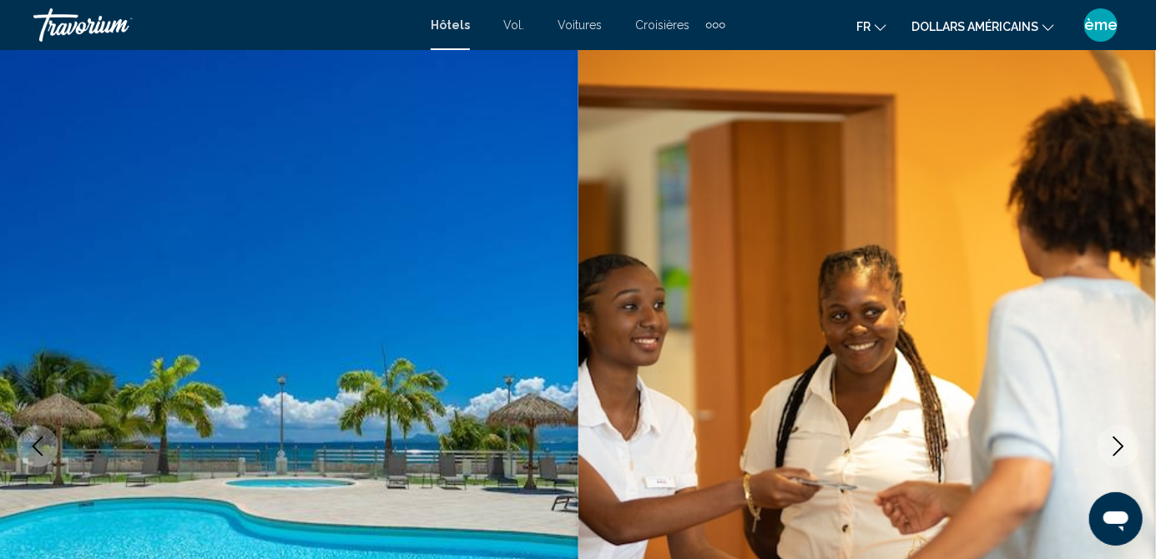
scroll to position [2736, 0]
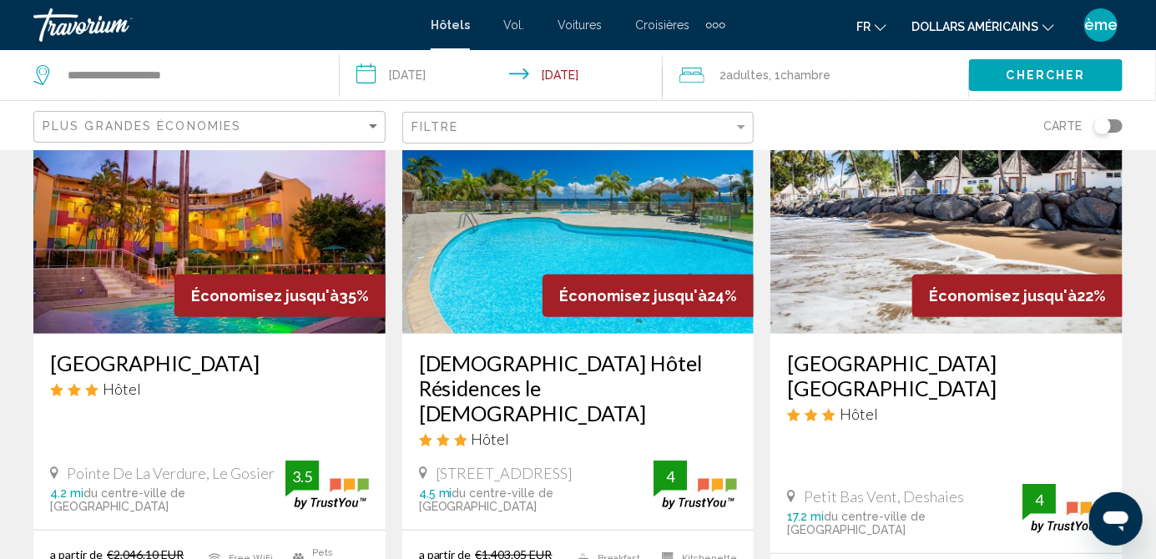
scroll to position [147, 0]
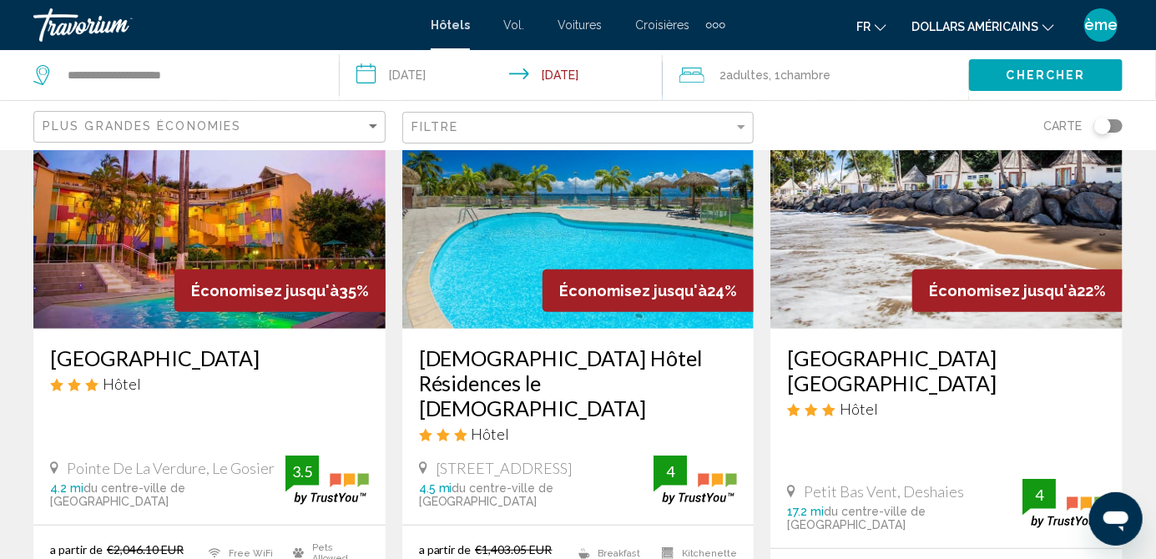
click at [73, 356] on h3 "Canella Beach Hotel" at bounding box center [209, 358] width 319 height 25
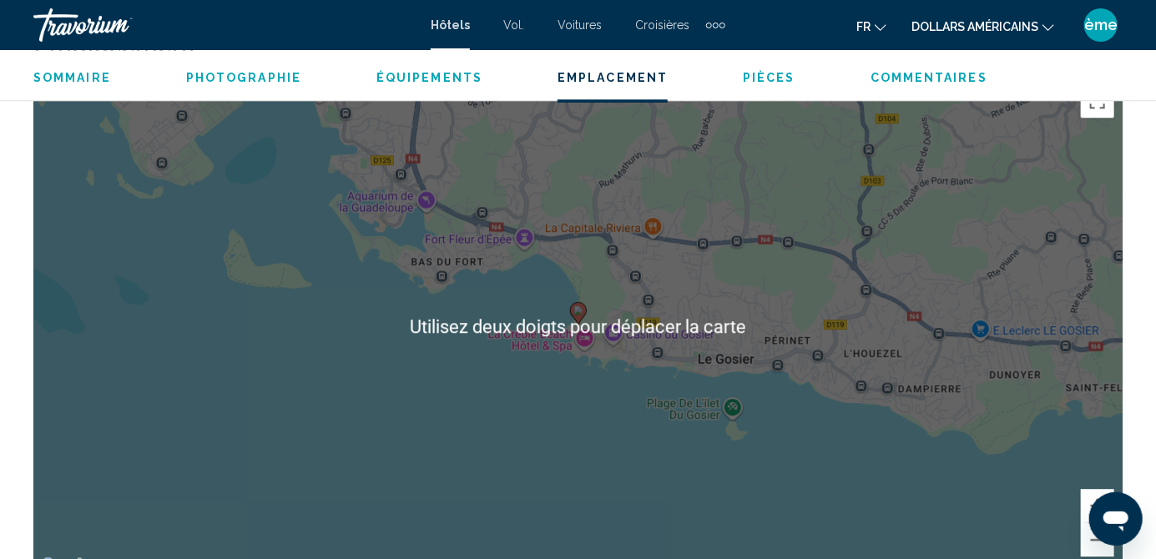
scroll to position [1898, 0]
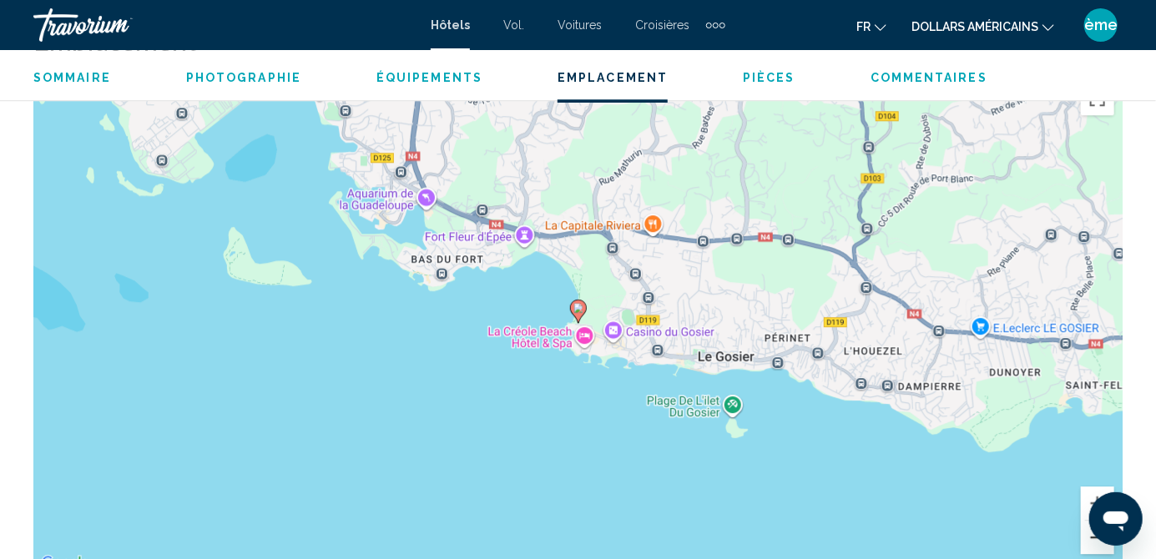
click at [1099, 542] on button "Zoom arrière" at bounding box center [1097, 537] width 33 height 33
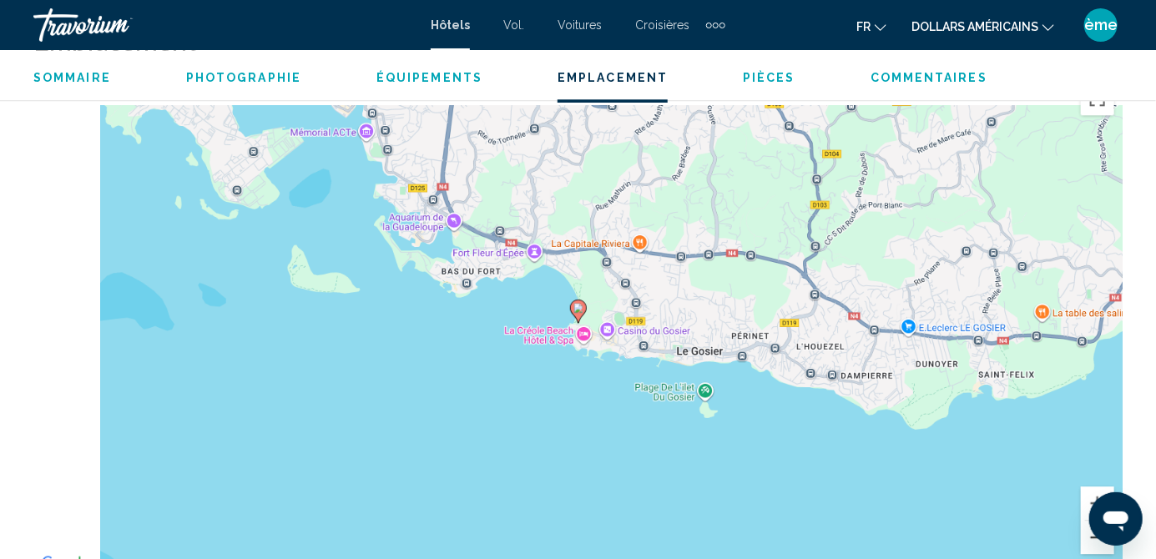
click at [1089, 543] on button "Zoom arrière" at bounding box center [1097, 537] width 33 height 33
click at [1098, 538] on button "Zoom arrière" at bounding box center [1097, 537] width 33 height 33
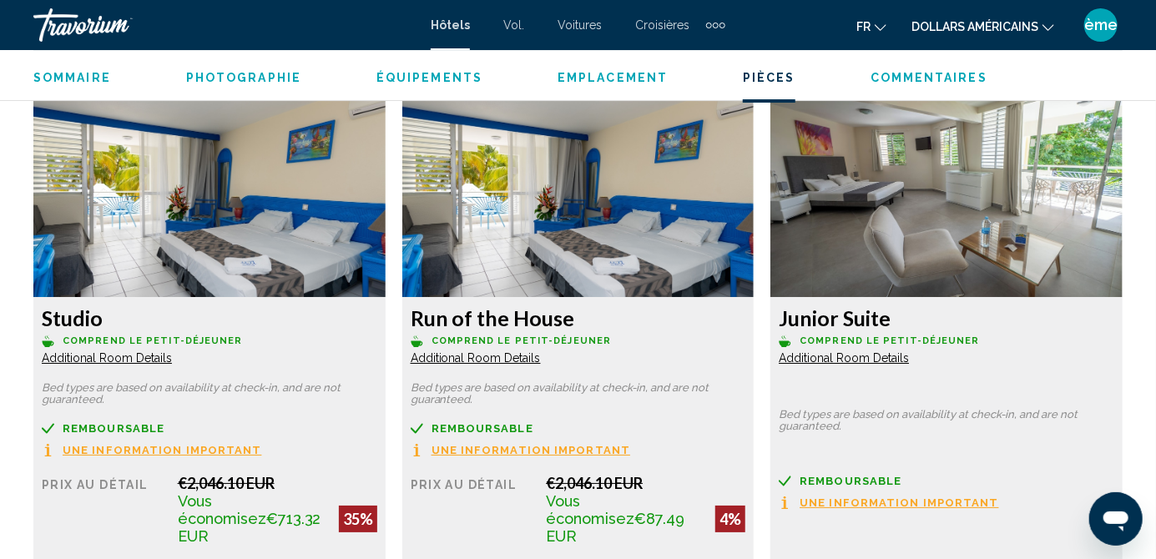
scroll to position [2570, 0]
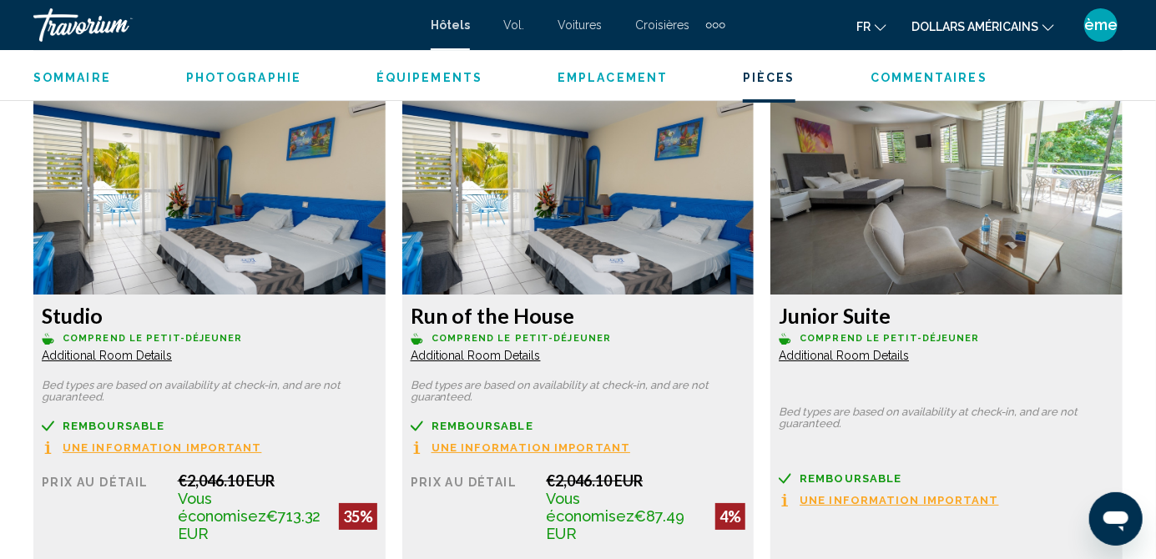
click at [125, 361] on span "Additional Room Details" at bounding box center [107, 355] width 130 height 13
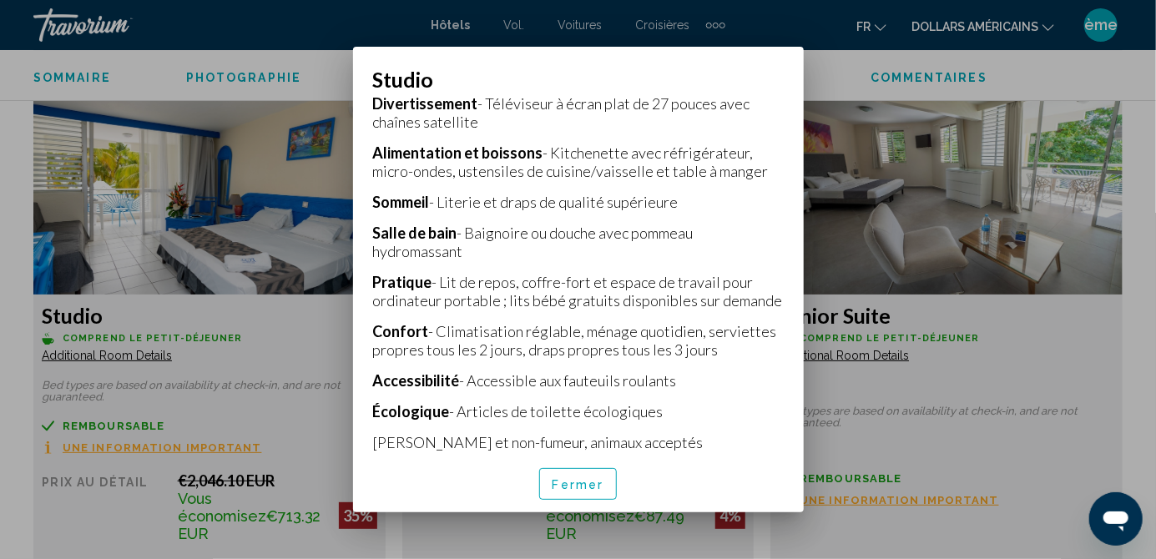
scroll to position [493, 0]
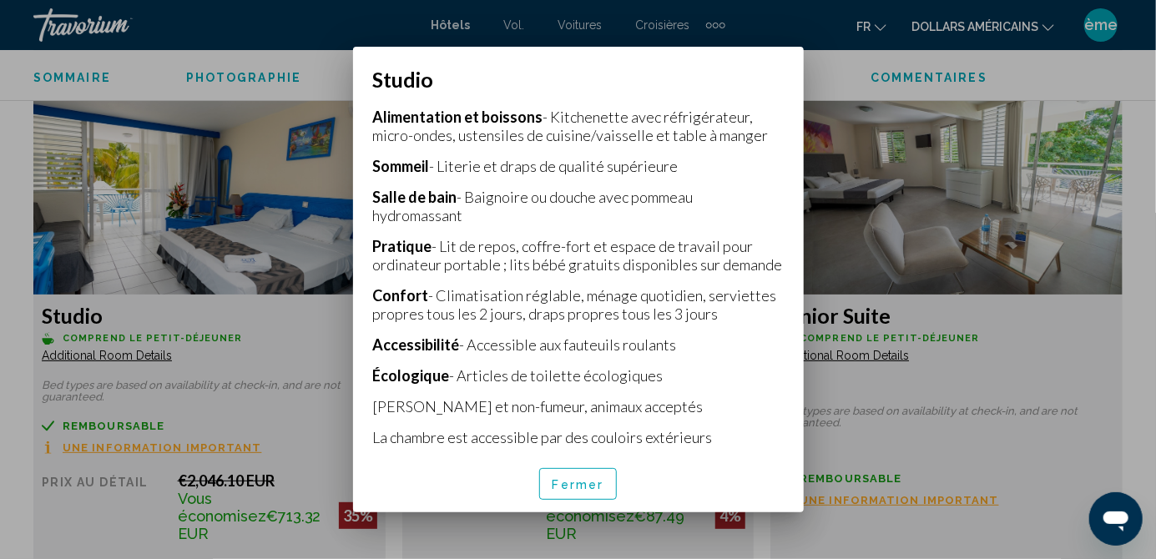
click at [601, 492] on font "Fermer" at bounding box center [579, 484] width 52 height 13
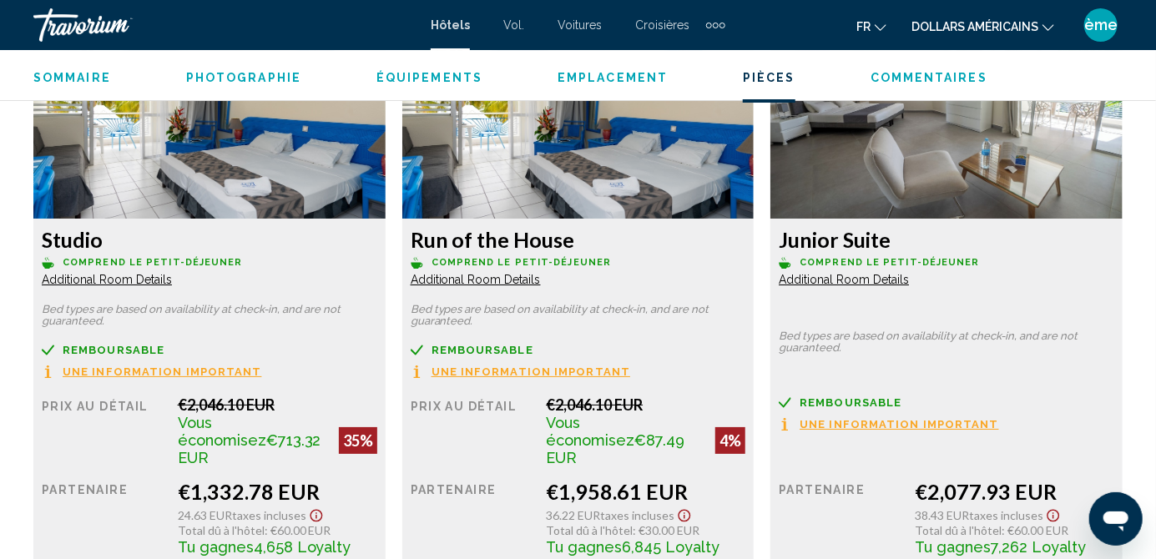
scroll to position [2497, 0]
